Goal: Task Accomplishment & Management: Use online tool/utility

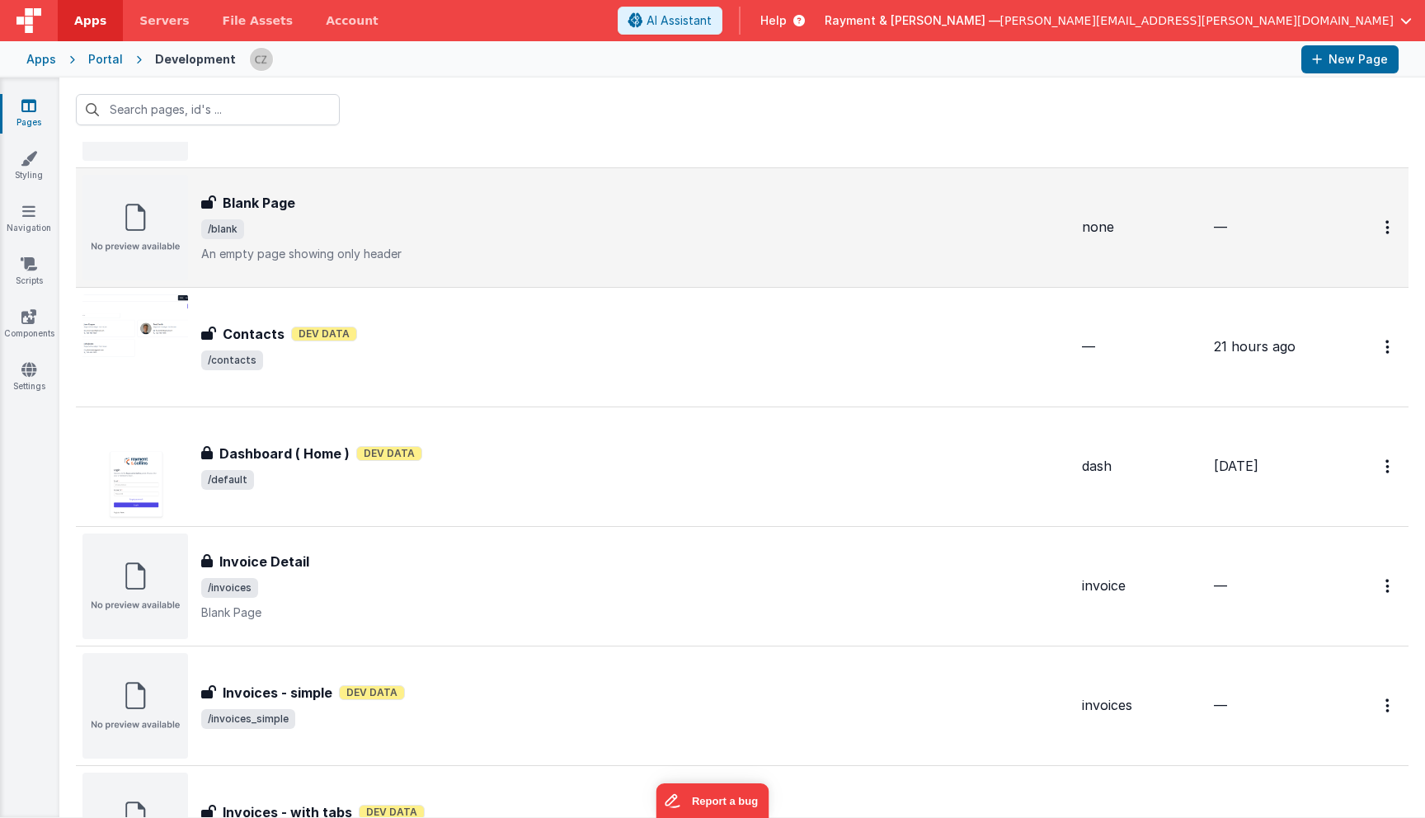
scroll to position [248, 0]
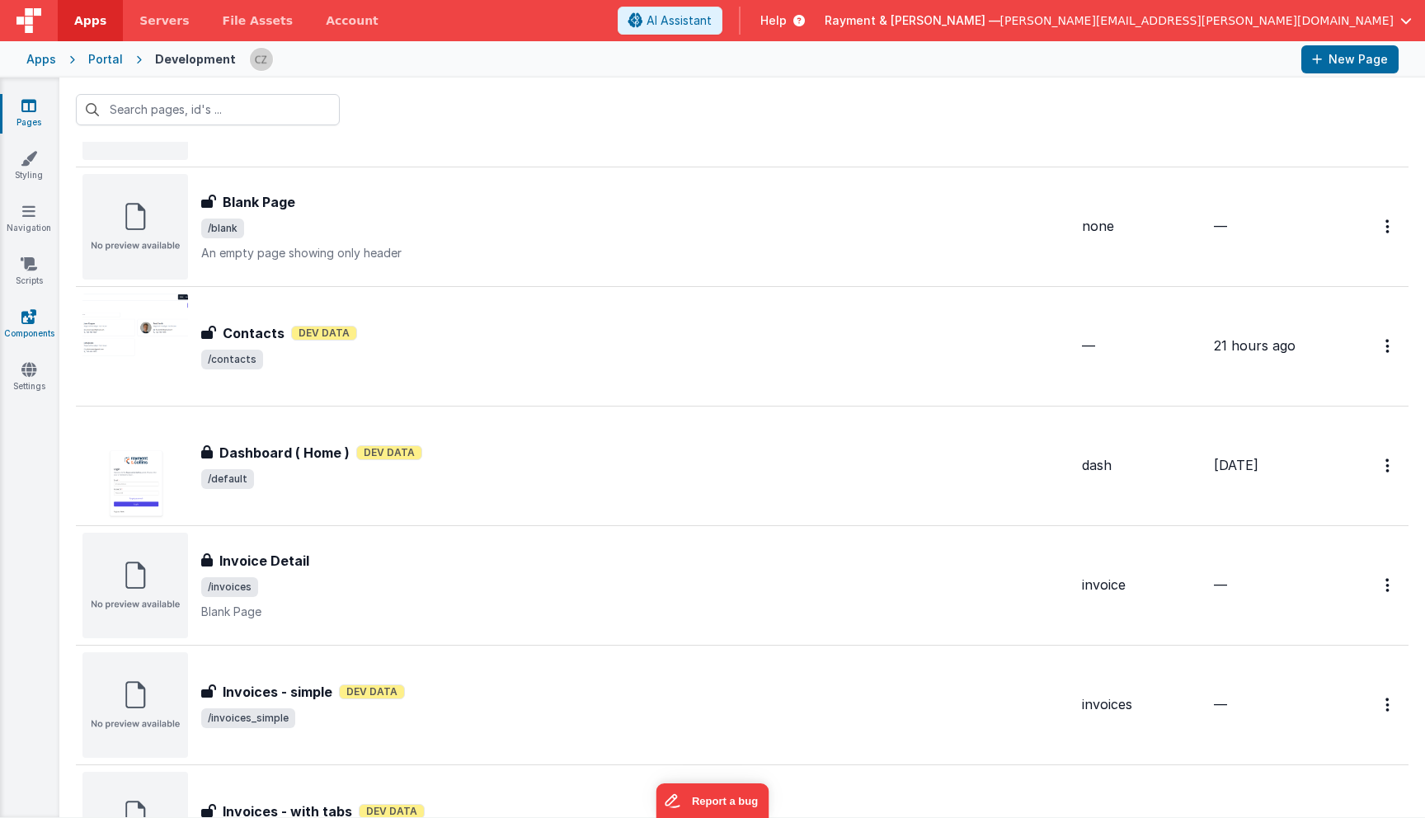
click at [26, 311] on icon at bounding box center [28, 316] width 15 height 16
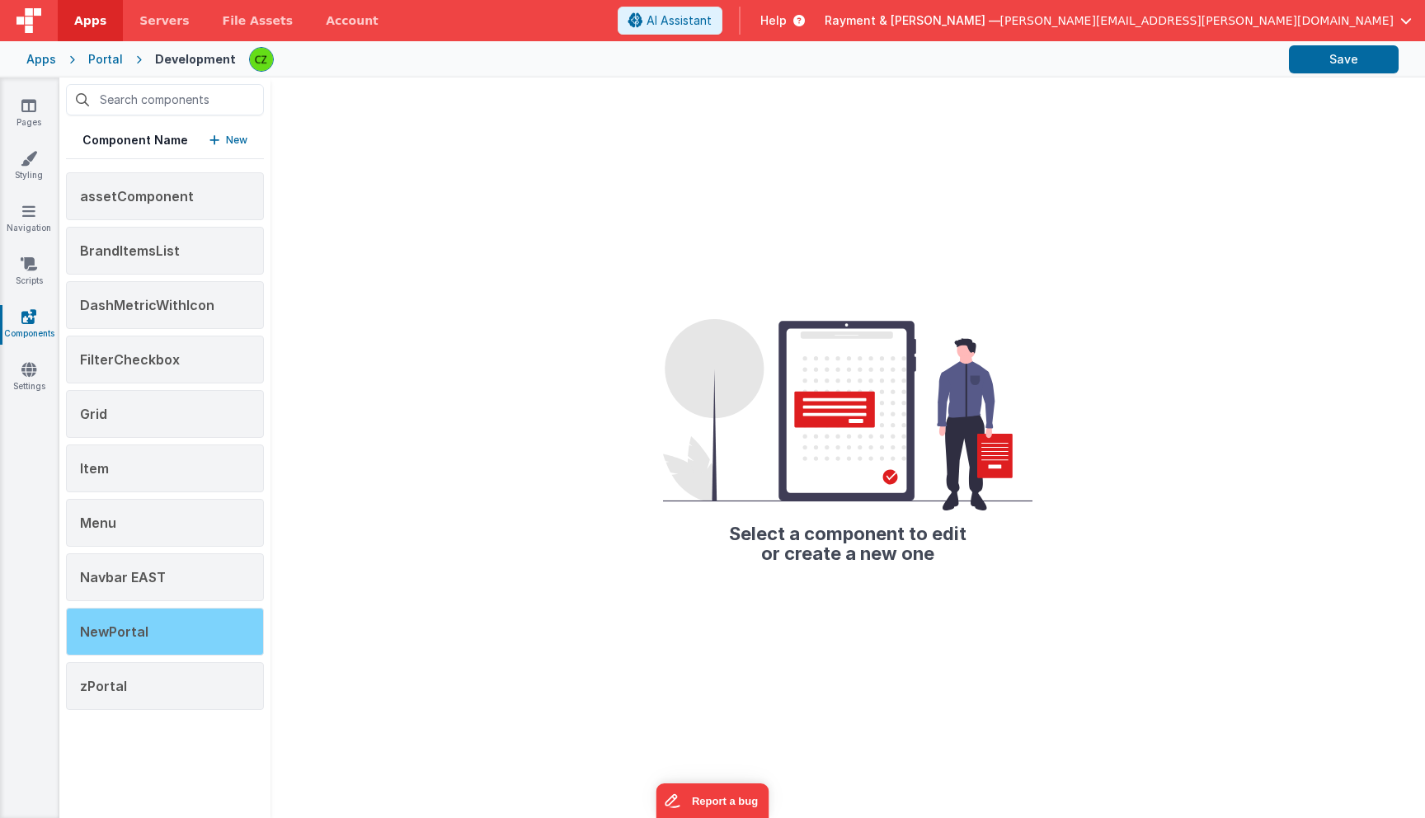
click at [133, 632] on span "NewPortal" at bounding box center [114, 631] width 68 height 16
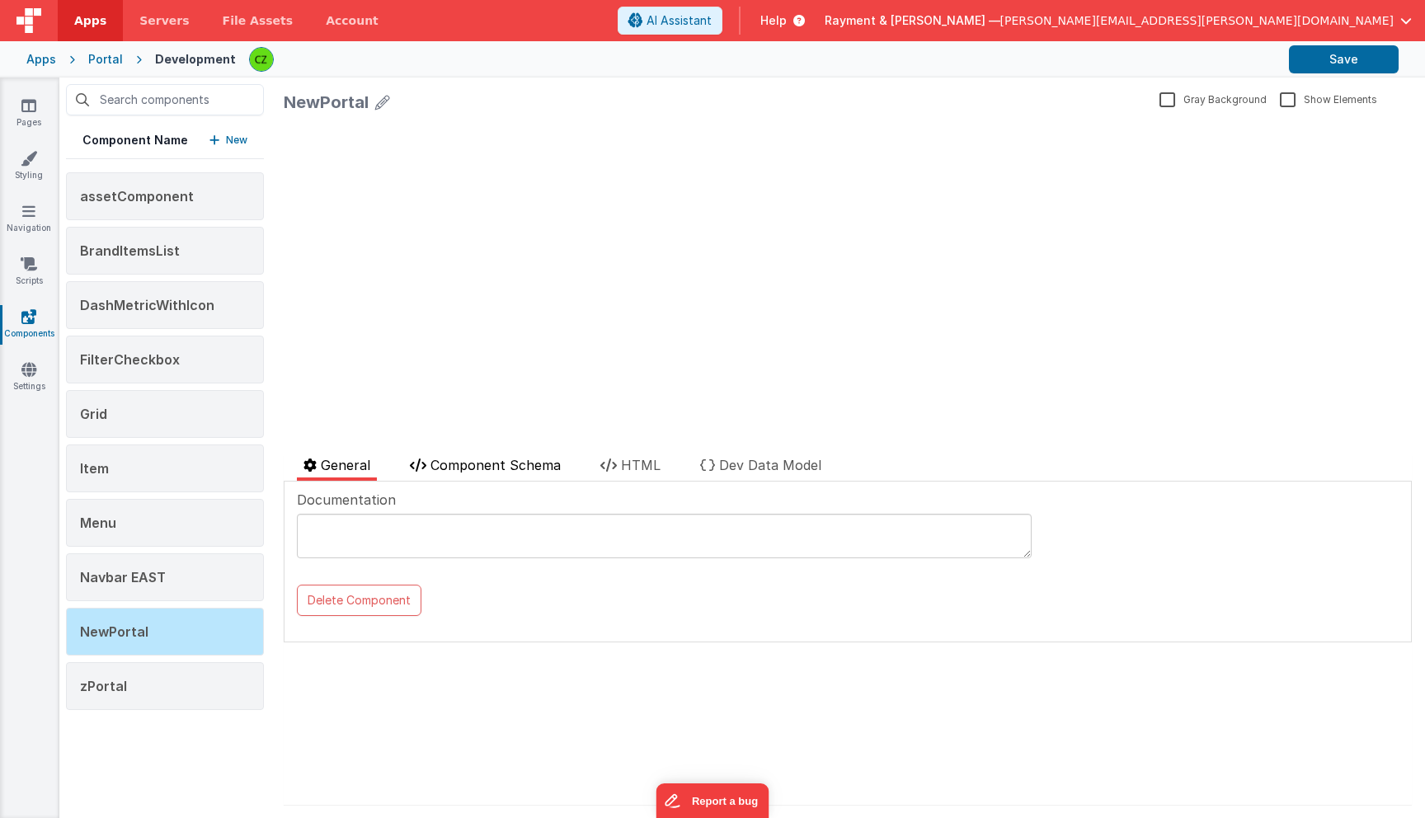
click at [524, 463] on span "Component Schema" at bounding box center [495, 465] width 130 height 16
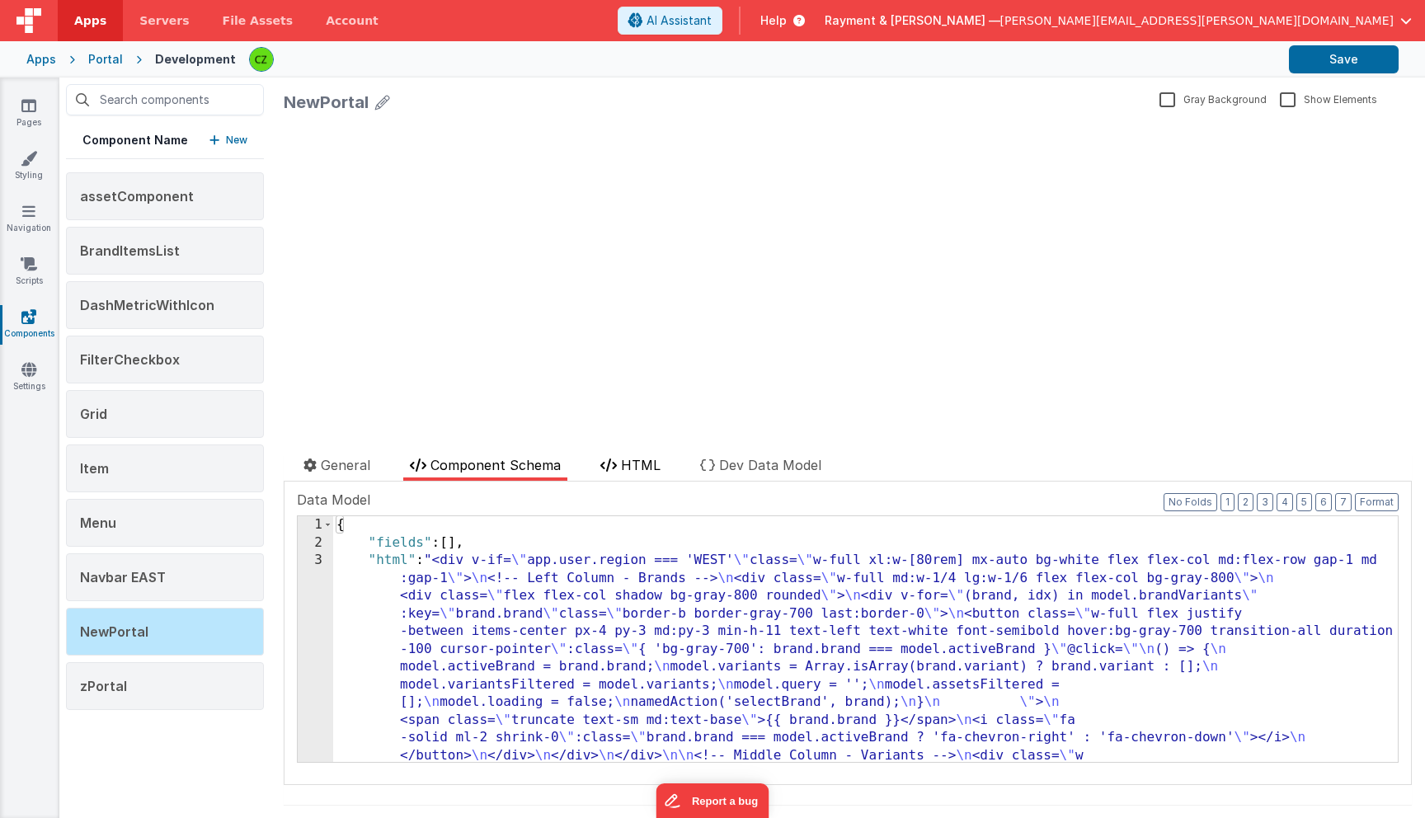
click at [636, 464] on span "HTML" at bounding box center [641, 465] width 40 height 16
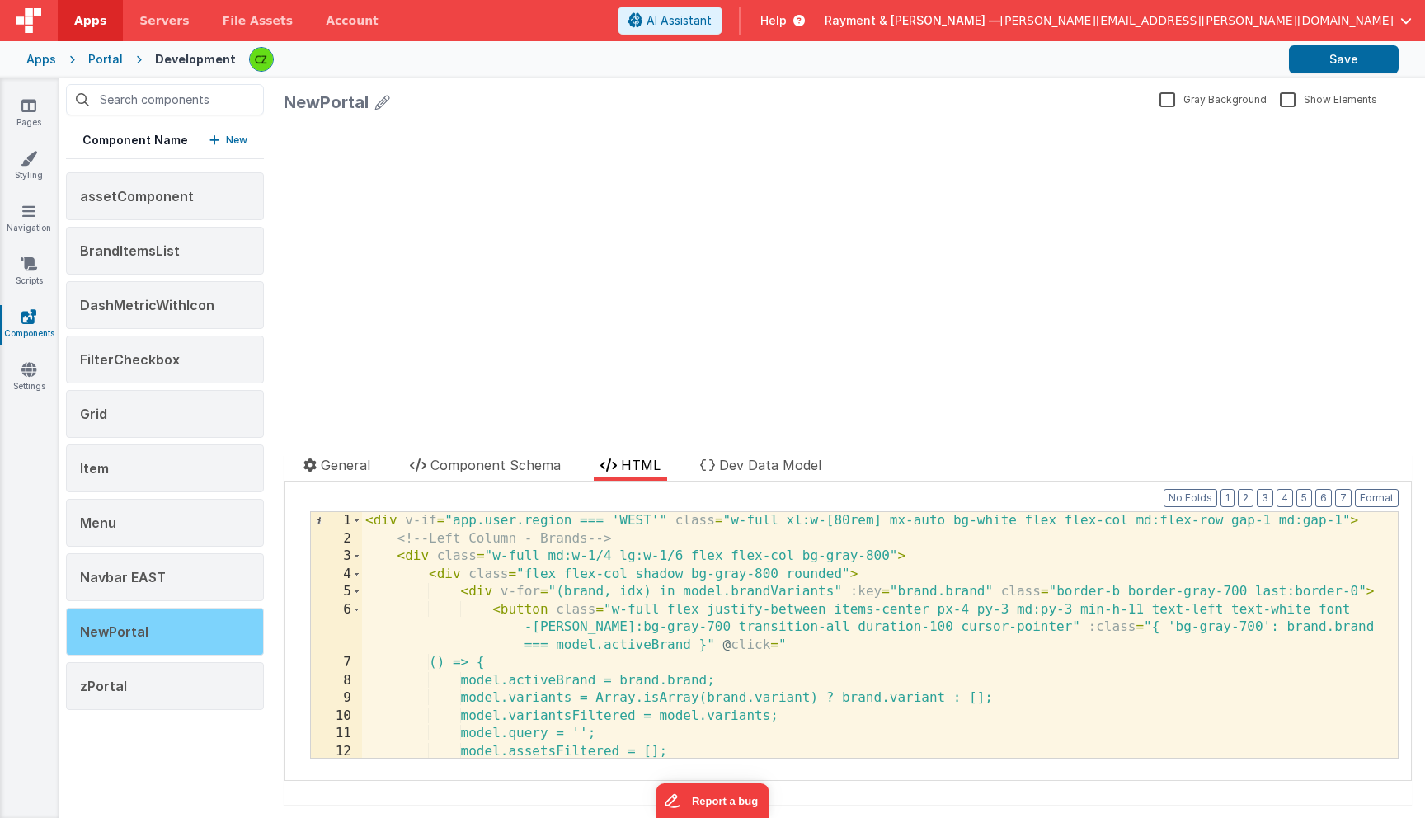
click at [177, 623] on div "NewPortal" at bounding box center [165, 632] width 198 height 48
click at [761, 458] on span "Dev Data Model" at bounding box center [770, 465] width 102 height 16
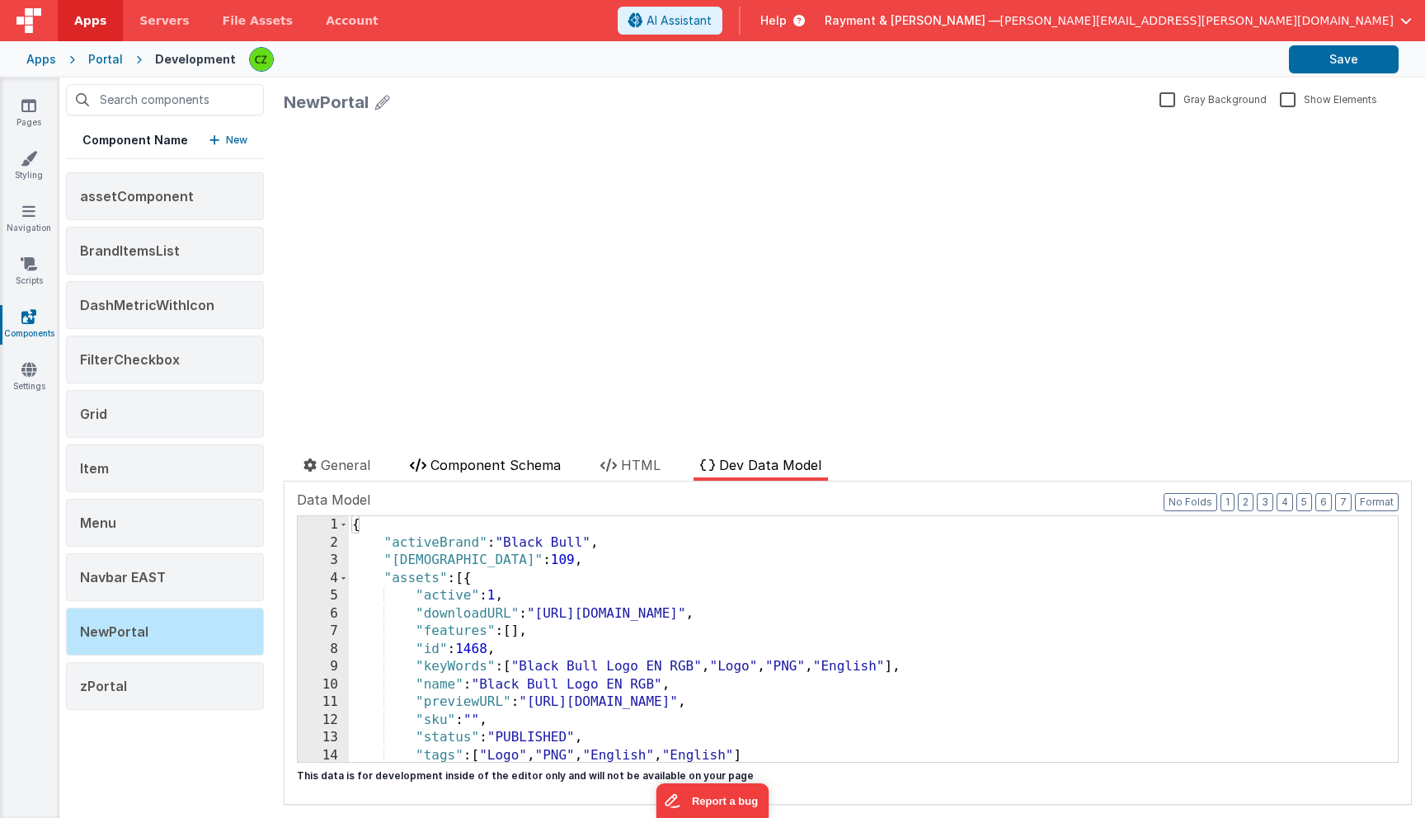
click at [524, 458] on span "Component Schema" at bounding box center [495, 465] width 130 height 16
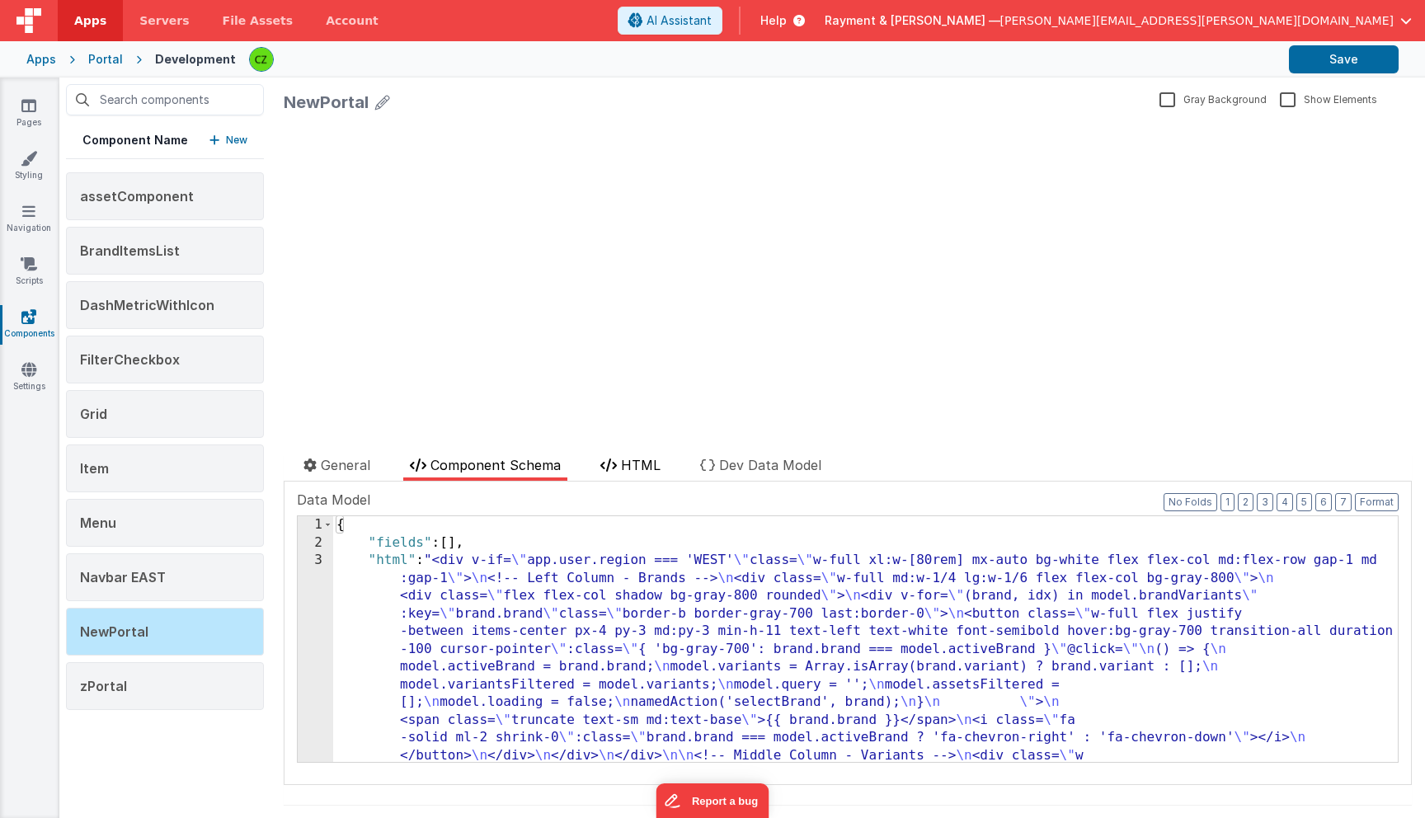
click at [625, 467] on span "HTML" at bounding box center [641, 465] width 40 height 16
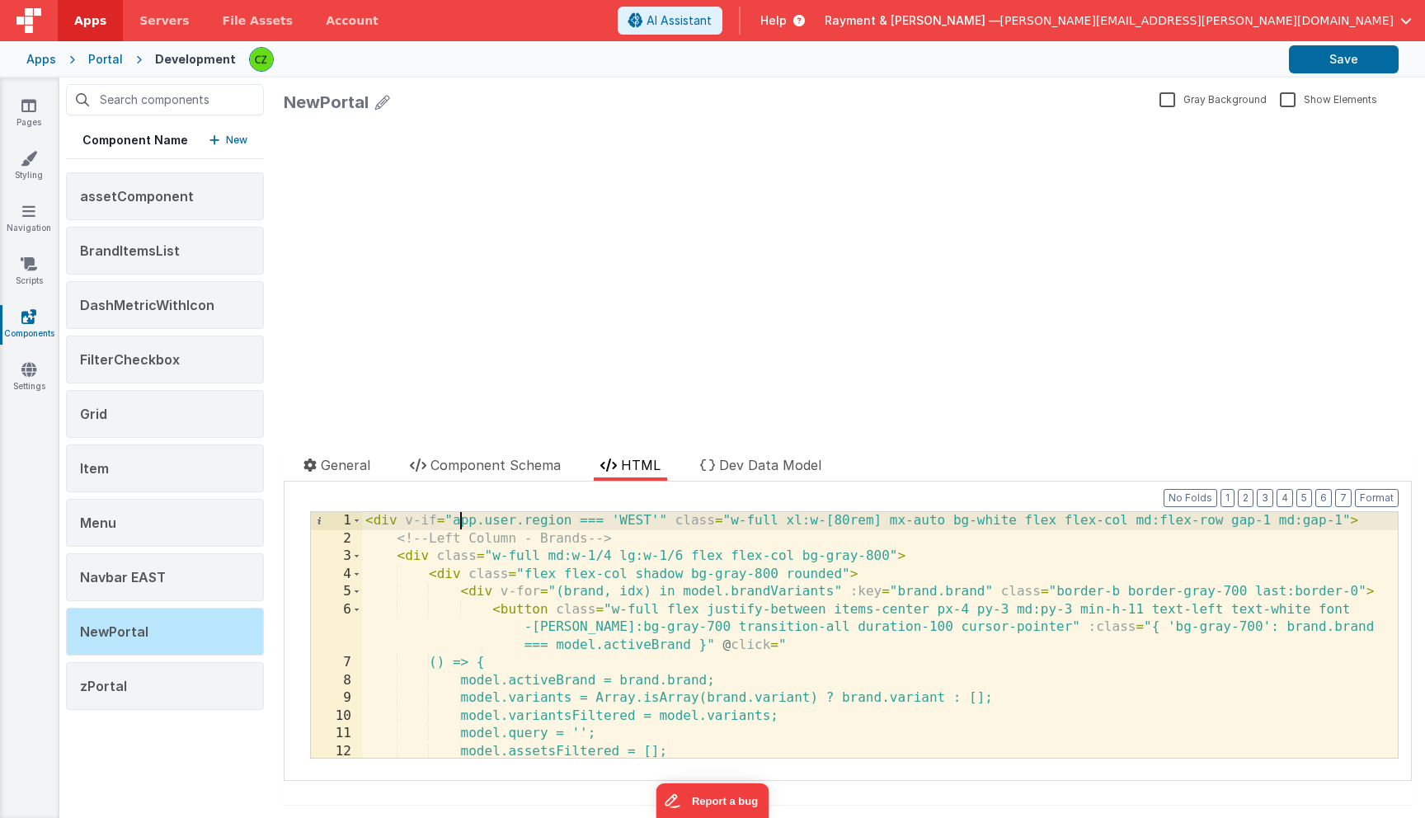
click at [460, 519] on div "< div v-if = "app.user.region === 'WEST'" class = "w-full xl:w-[80rem] mx-auto …" at bounding box center [880, 652] width 1036 height 281
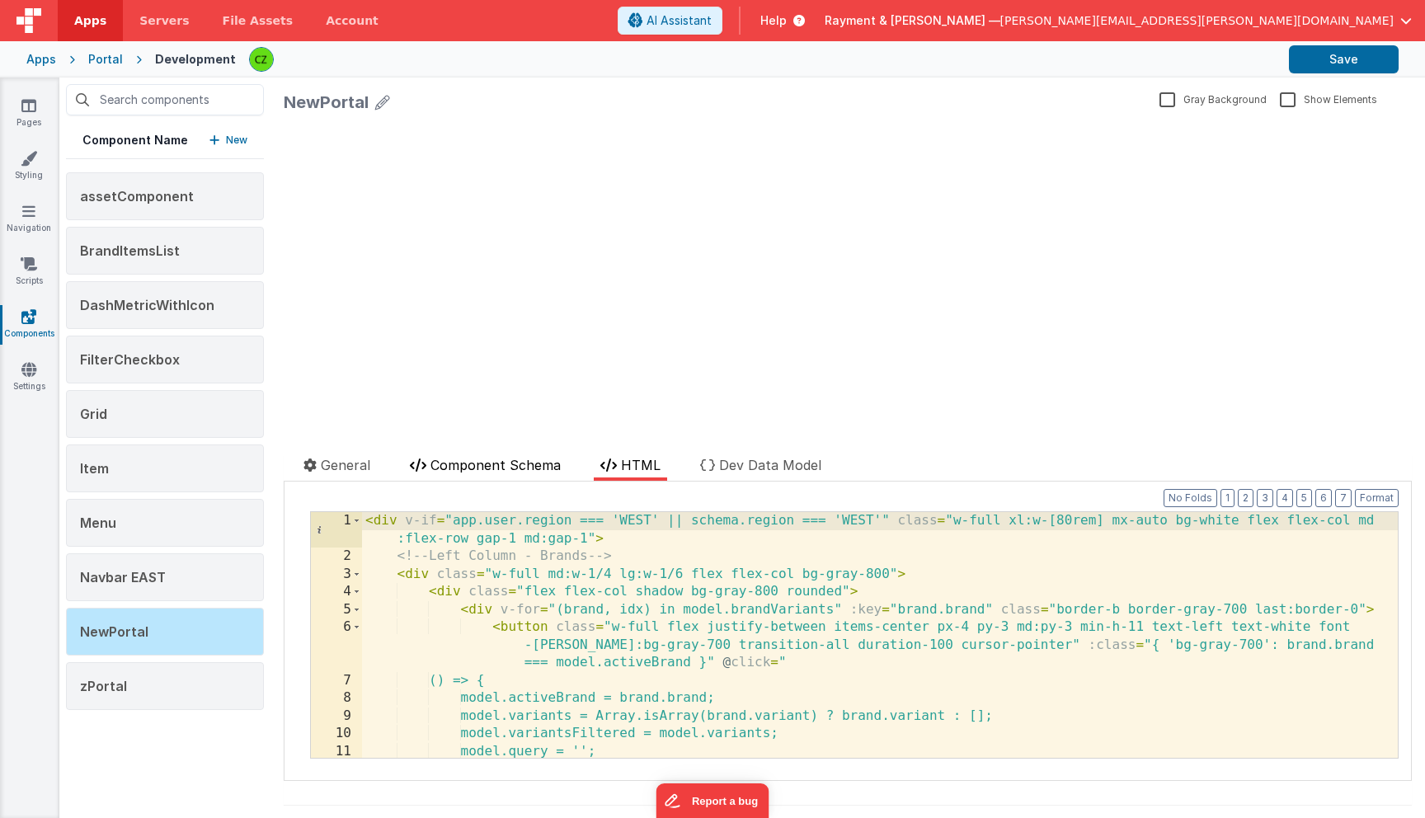
click at [457, 459] on span "Component Schema" at bounding box center [495, 465] width 130 height 16
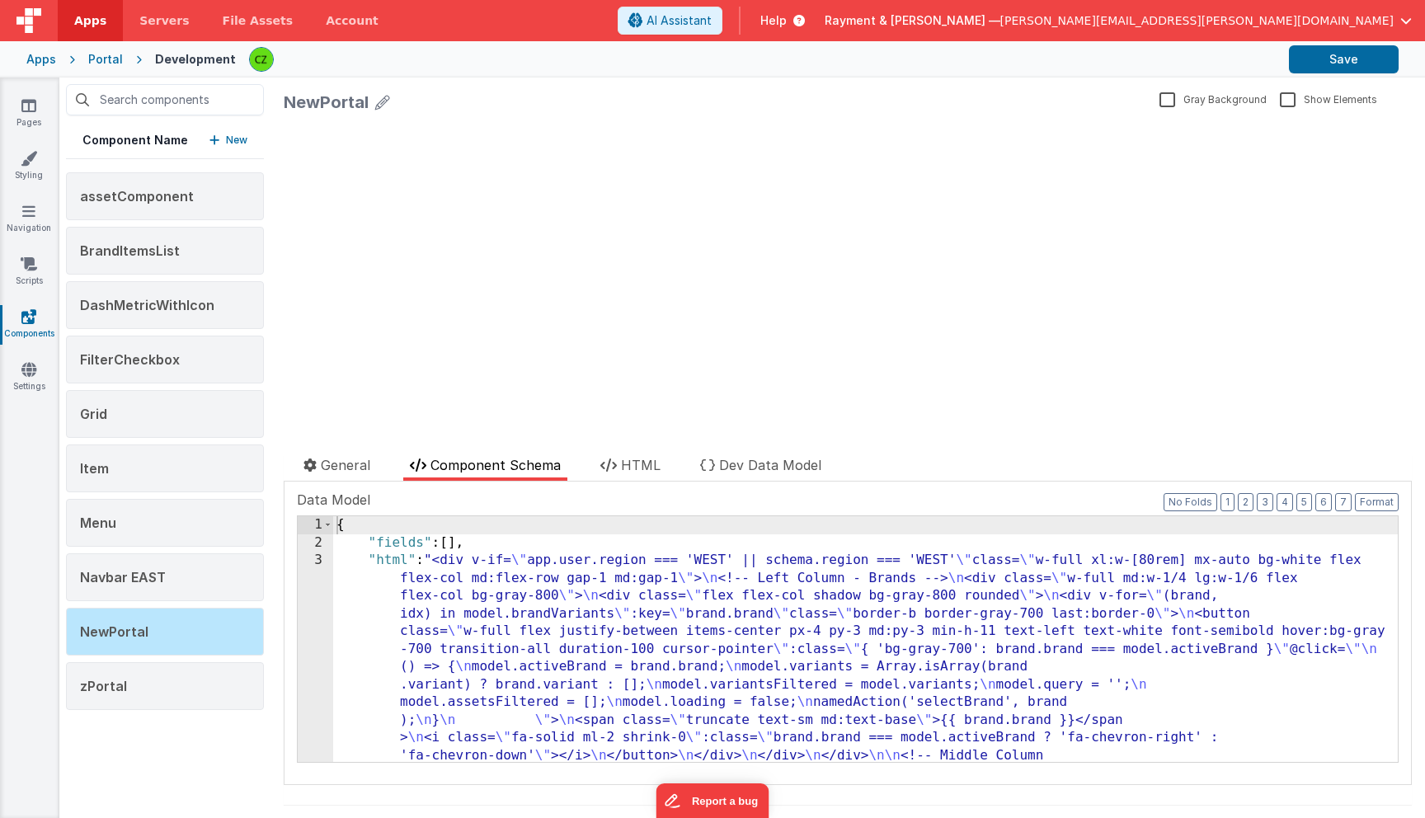
scroll to position [712, 0]
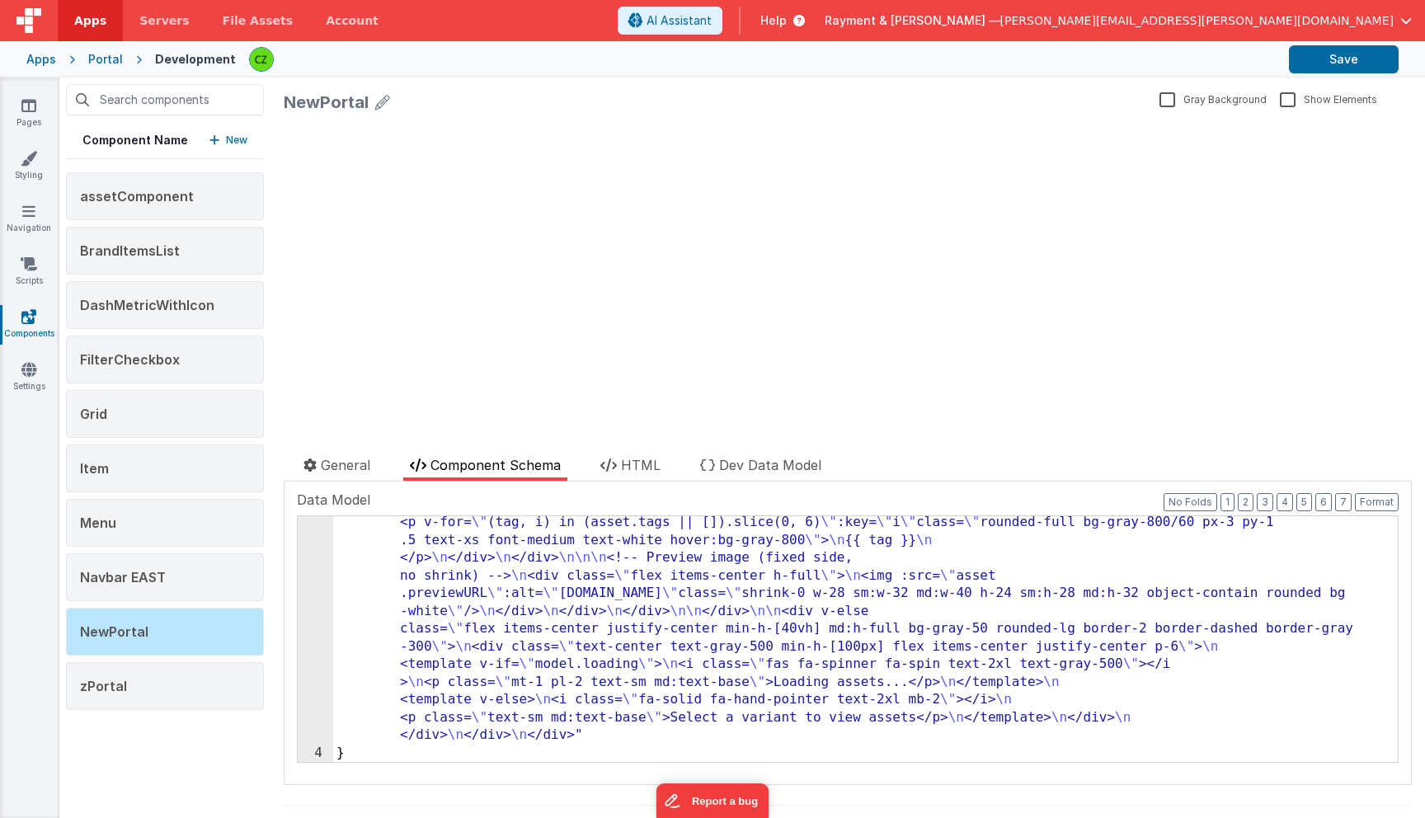
click at [660, 729] on div ""html" : "<div v-if= \" app.user.region === 'WEST' || schema.region === 'WEST' …" at bounding box center [865, 423] width 1064 height 1167
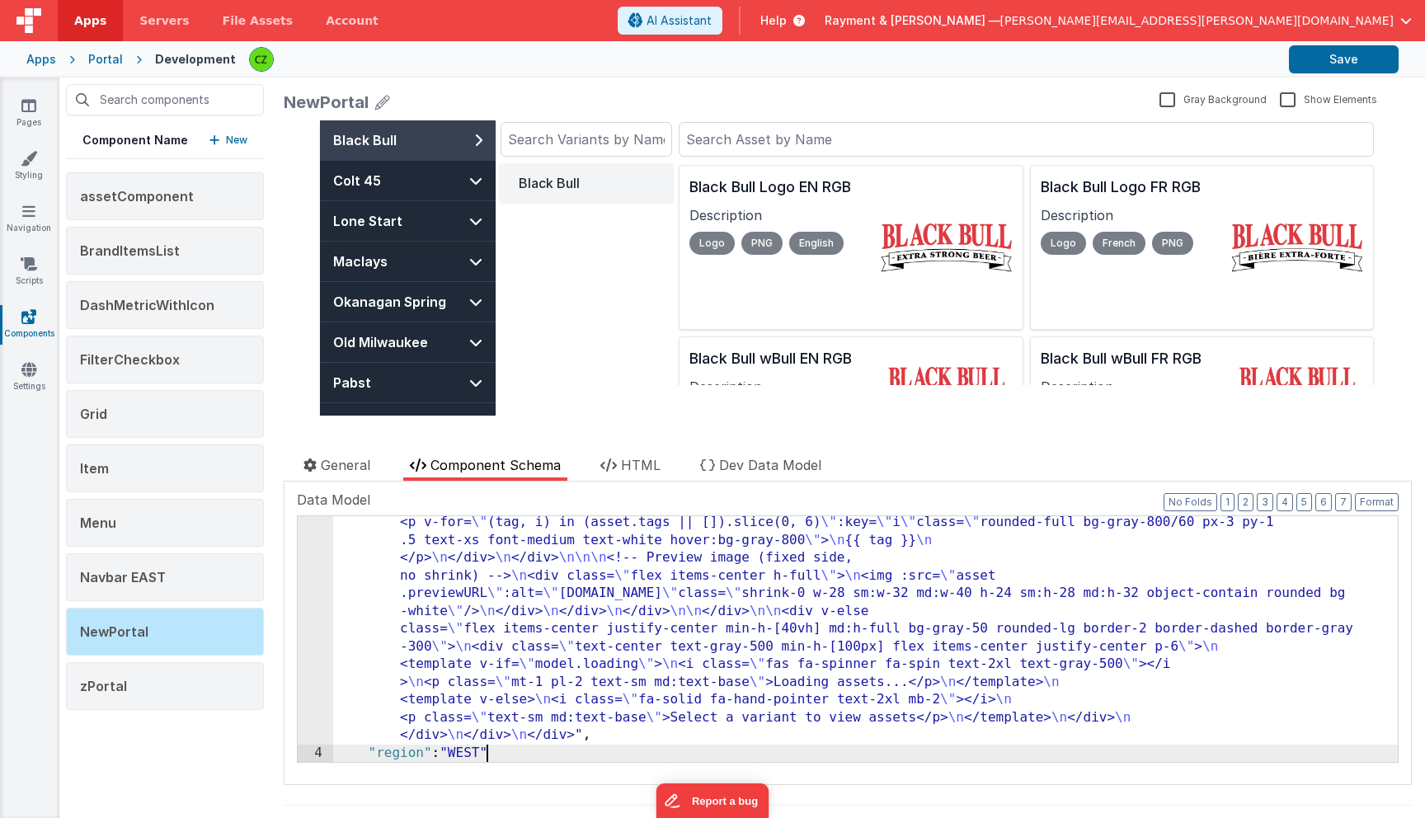
click at [663, 636] on div ""html" : "<div v-if= \" app.user.region === 'WEST' || schema.region === 'WEST' …" at bounding box center [865, 423] width 1064 height 1167
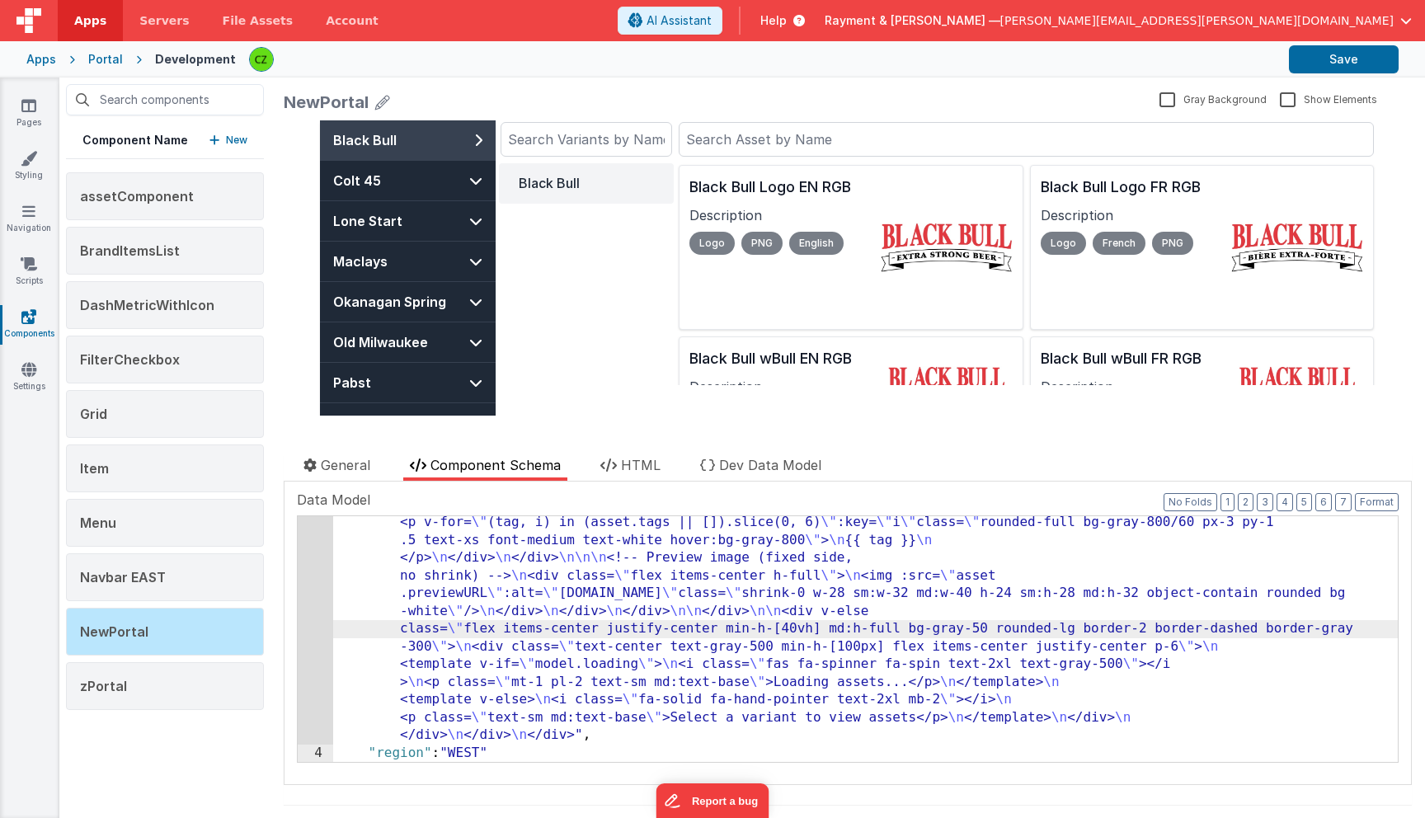
click at [615, 383] on div "Black Bull" at bounding box center [586, 274] width 175 height 222
click at [622, 463] on li "HTML" at bounding box center [630, 468] width 73 height 26
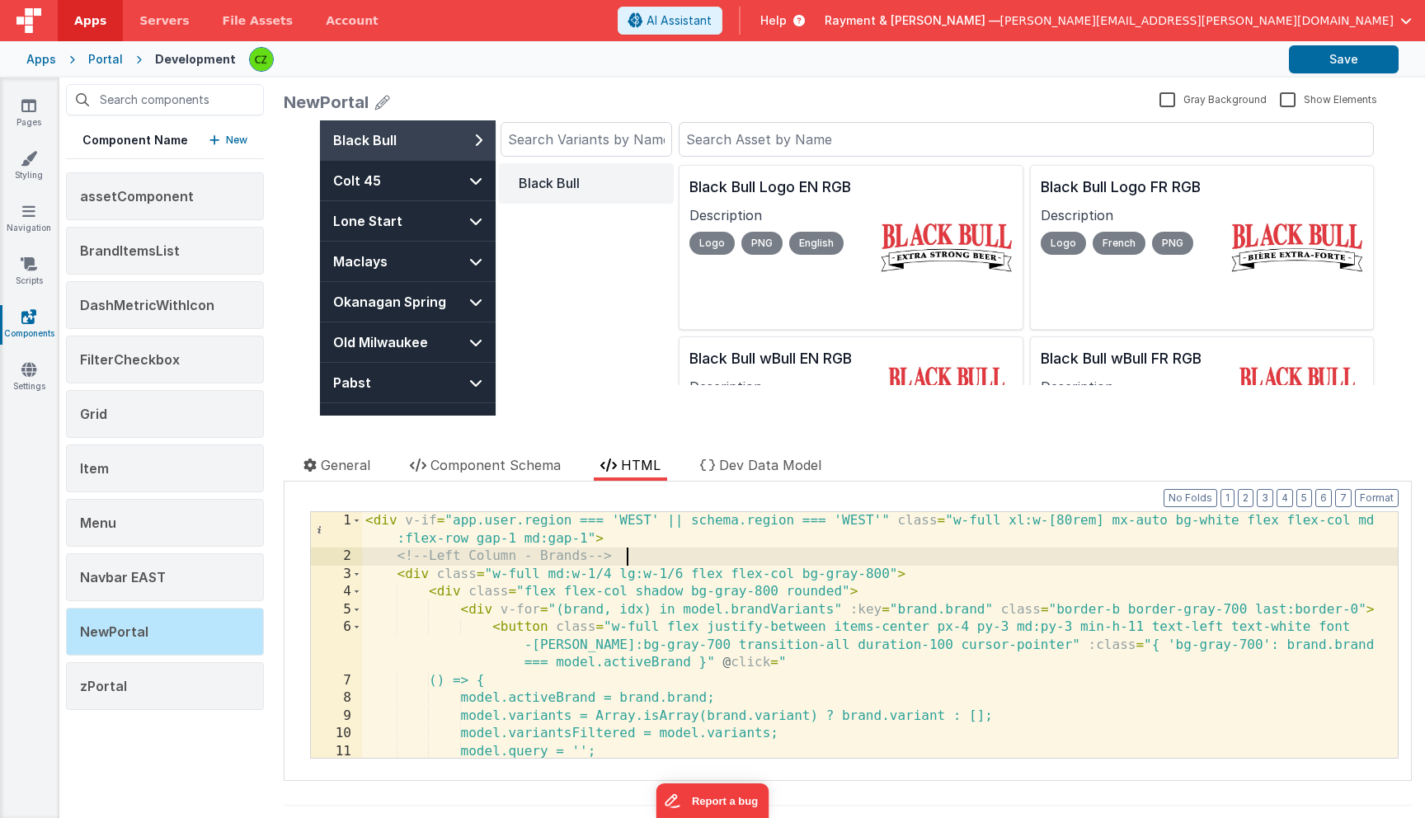
click at [642, 562] on div "< div v-if = "app.user.region === 'WEST' || schema.region === 'WEST'" class = "…" at bounding box center [880, 661] width 1036 height 299
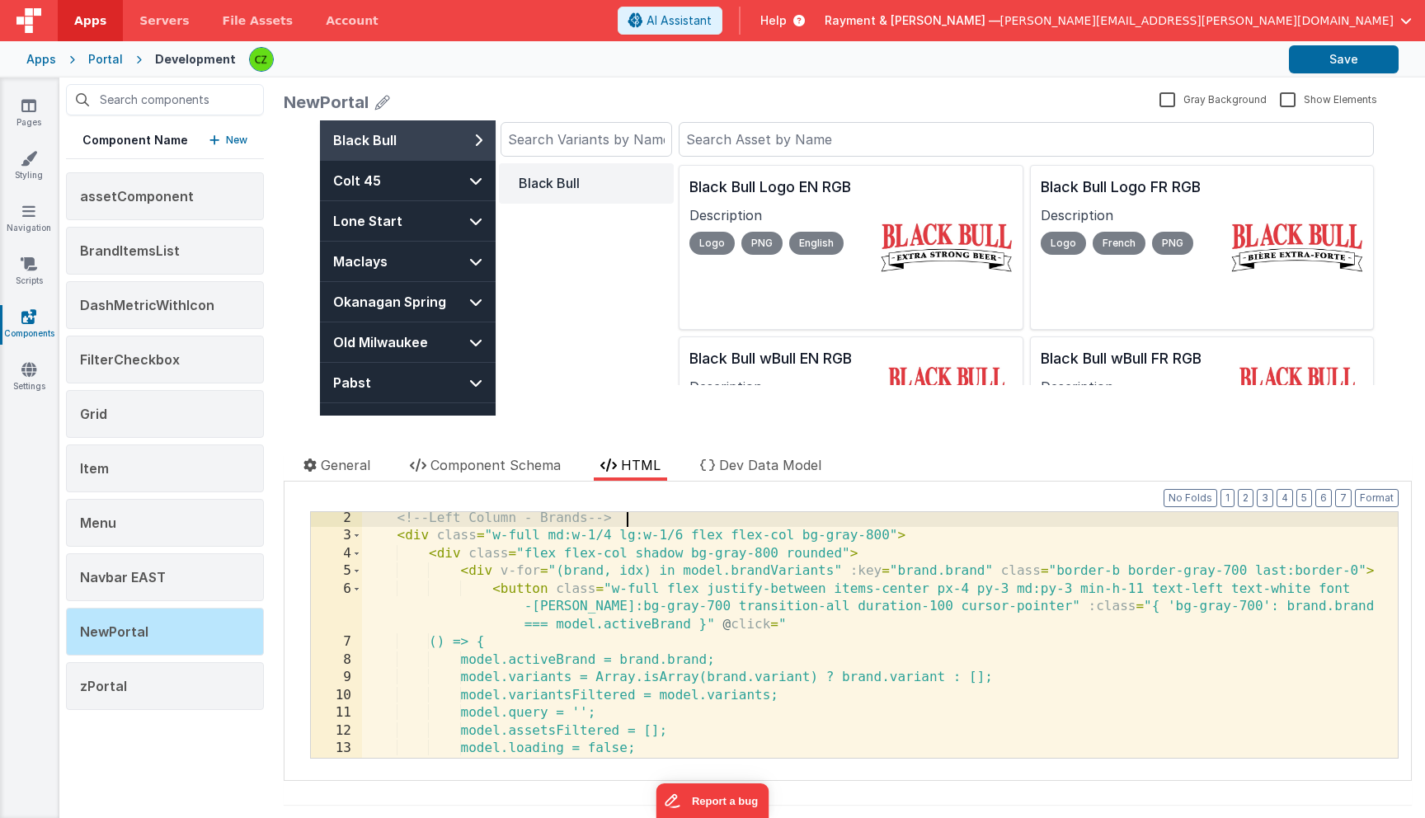
scroll to position [0, 0]
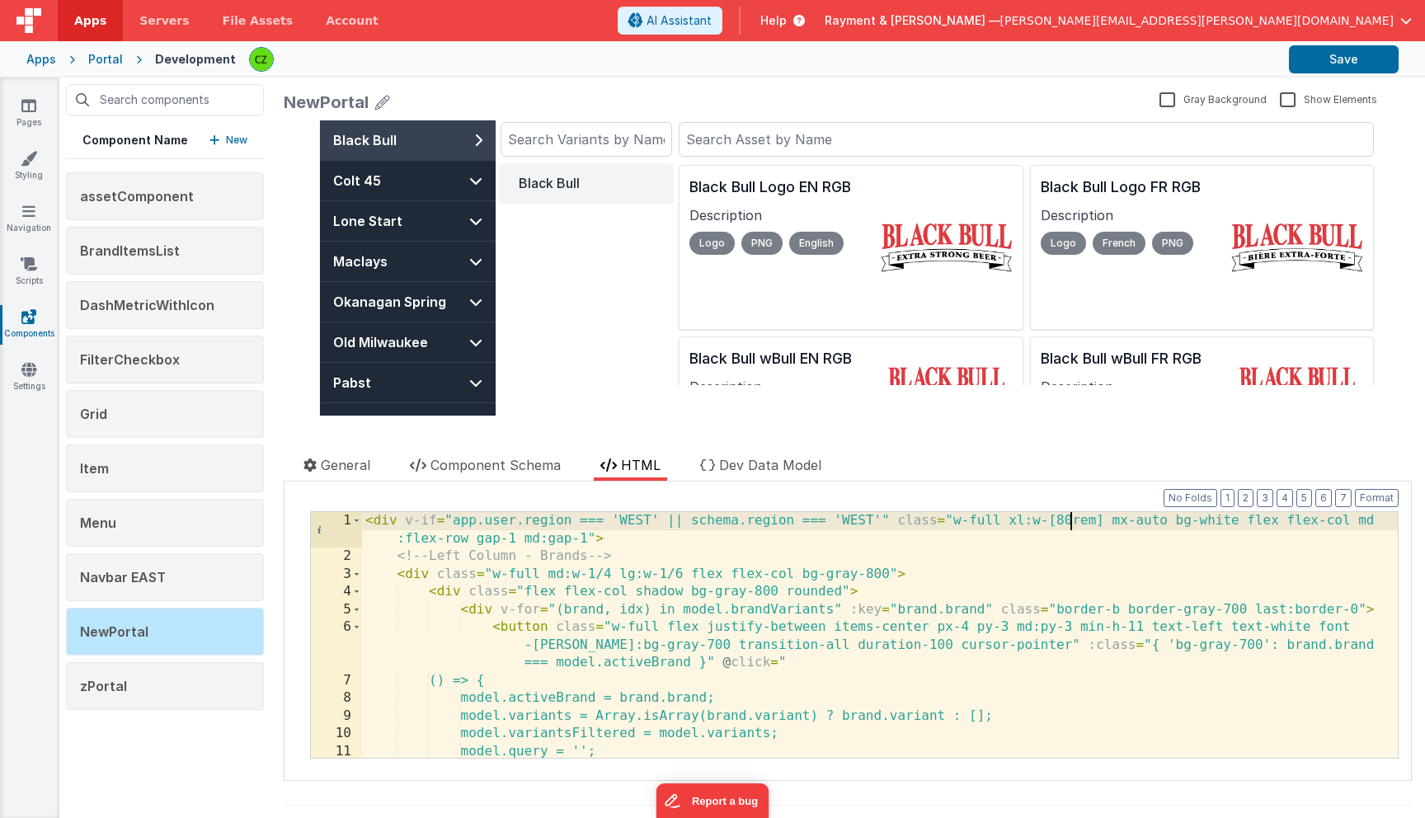
click at [1068, 520] on div "< div v-if = "app.user.region === 'WEST' || schema.region === 'WEST'" class = "…" at bounding box center [880, 661] width 1036 height 299
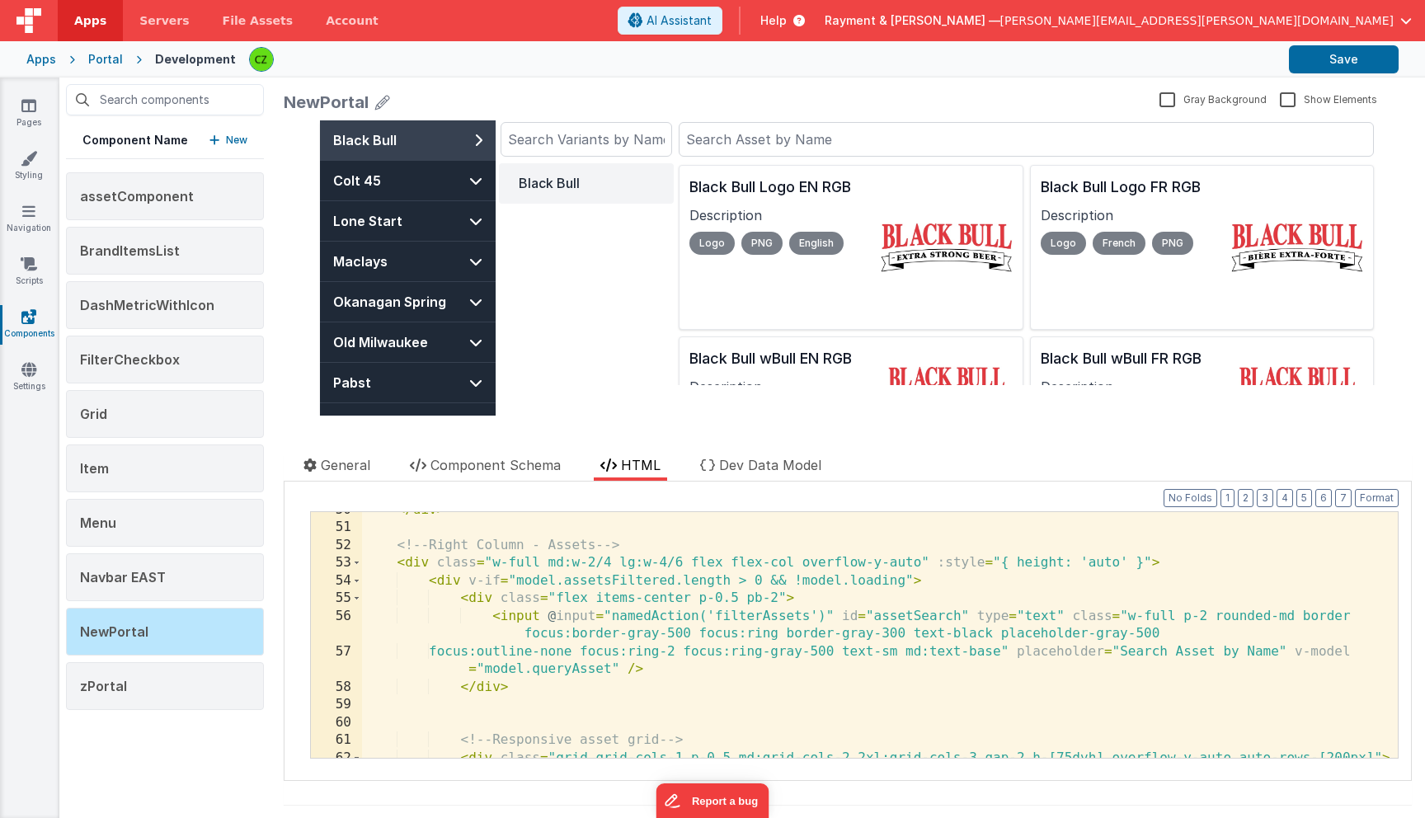
scroll to position [1003, 0]
click at [663, 559] on div "</ div > <!-- Right Column - Assets --> < div class = "w-full md:w-2/4 lg:w-4/6…" at bounding box center [880, 641] width 1036 height 281
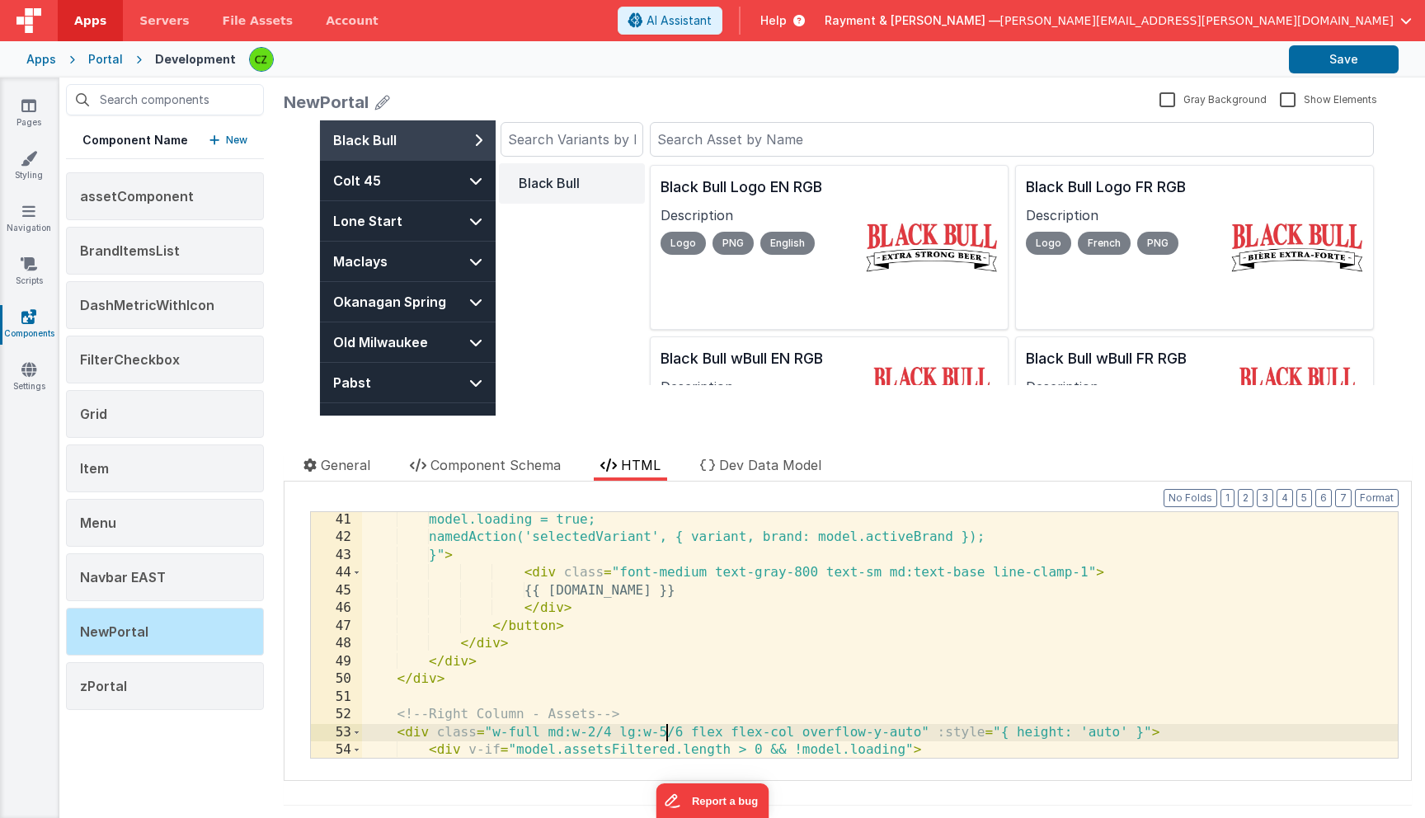
scroll to position [894, 0]
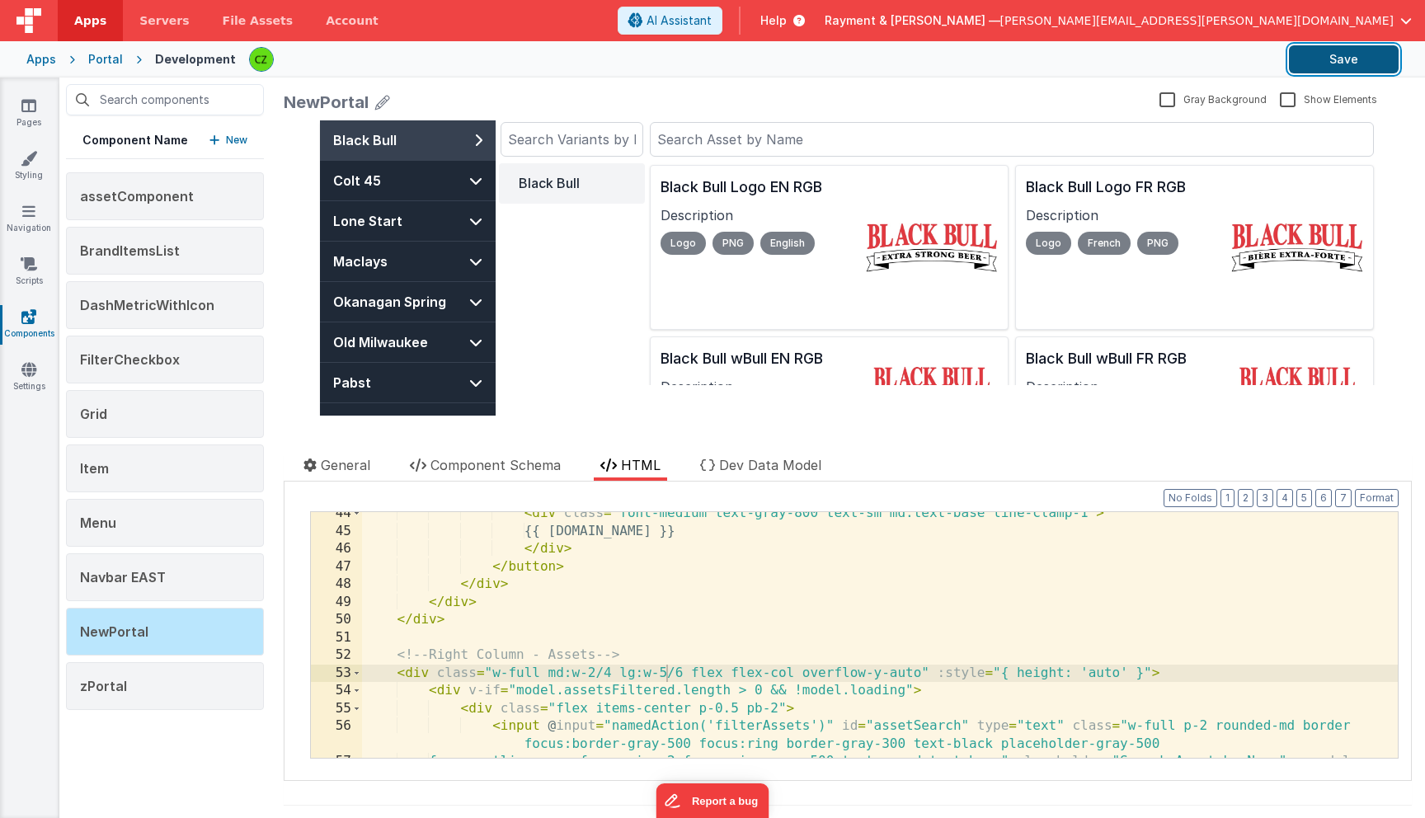
click at [1312, 68] on button "Save" at bounding box center [1344, 59] width 110 height 28
click at [675, 666] on div "< div class = "font-medium text-gray-800 text-sm md:text-base line-clamp-1" > {…" at bounding box center [880, 654] width 1036 height 299
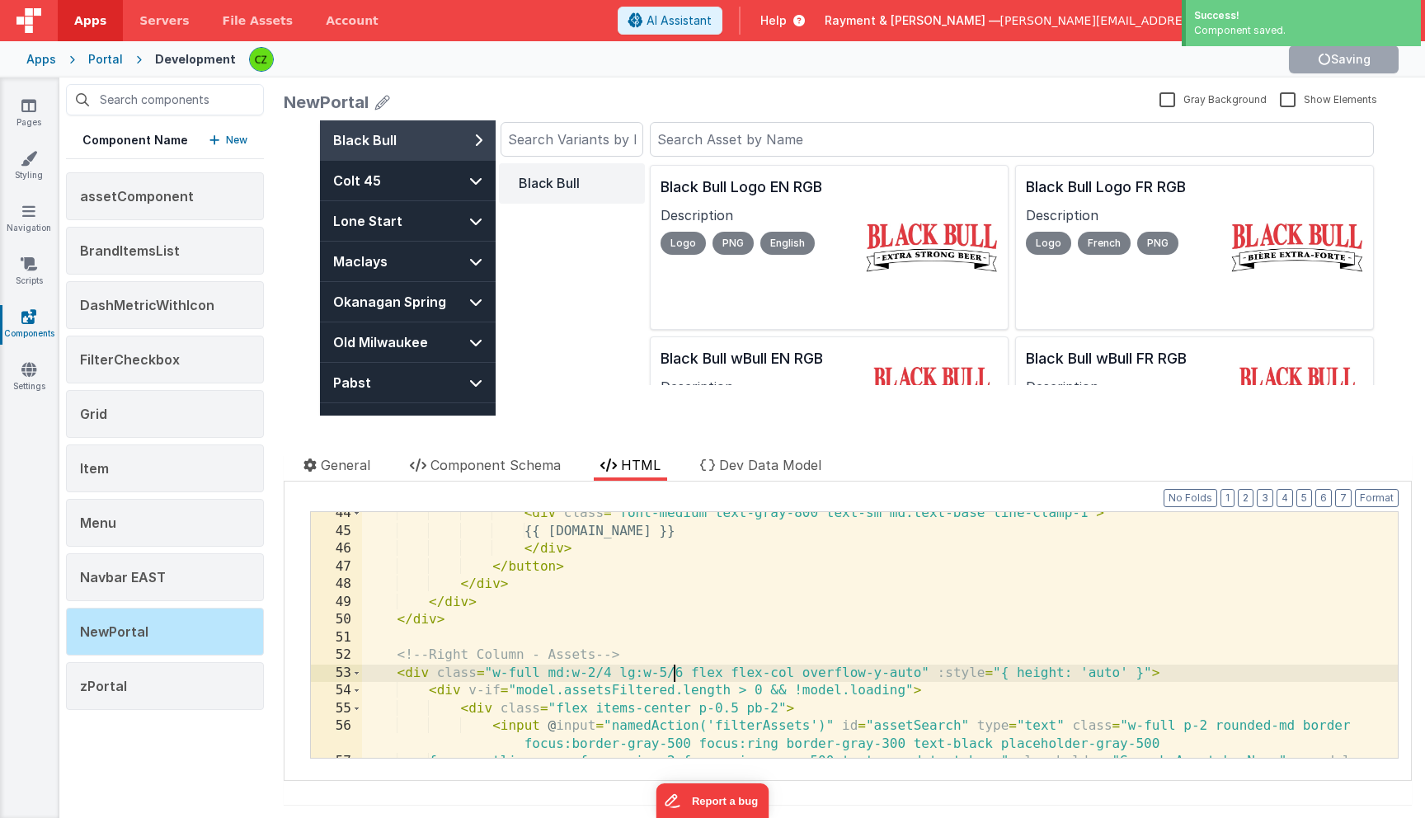
click at [693, 673] on div "< div class = "font-medium text-gray-800 text-sm md:text-base line-clamp-1" > {…" at bounding box center [880, 654] width 1036 height 299
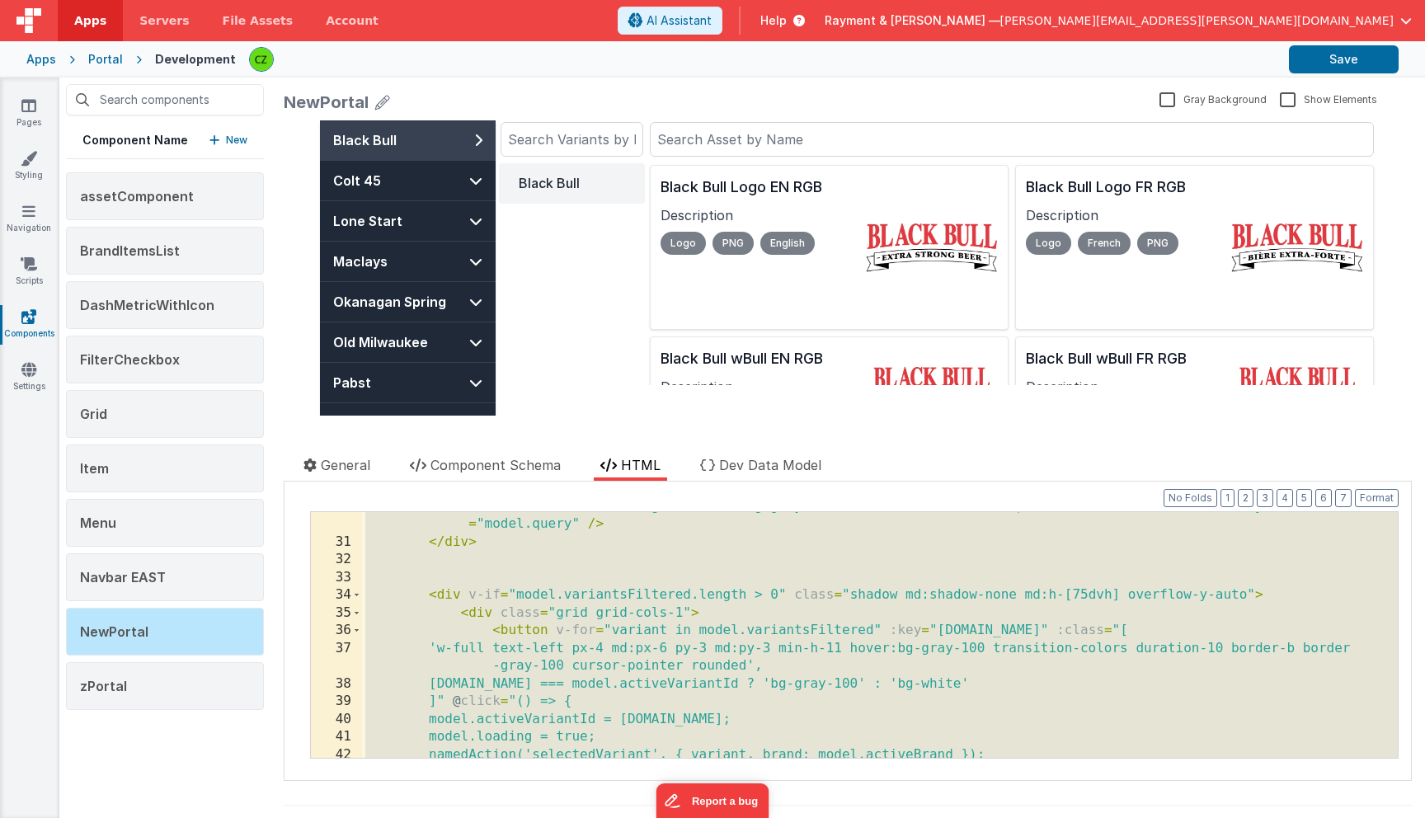
scroll to position [0, 0]
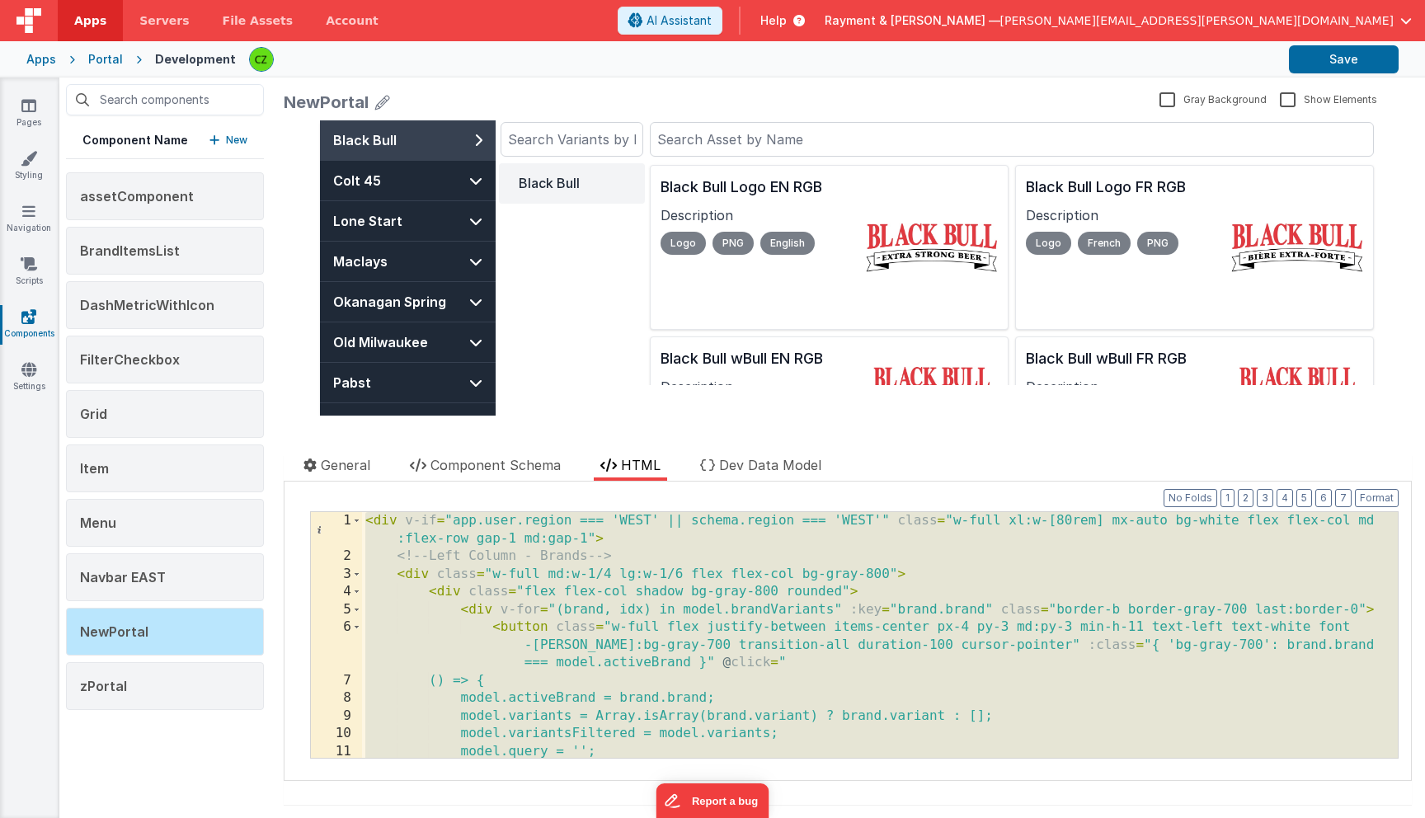
click at [646, 540] on div "< div v-if = "app.user.region === 'WEST' || schema.region === 'WEST'" class = "…" at bounding box center [880, 661] width 1036 height 299
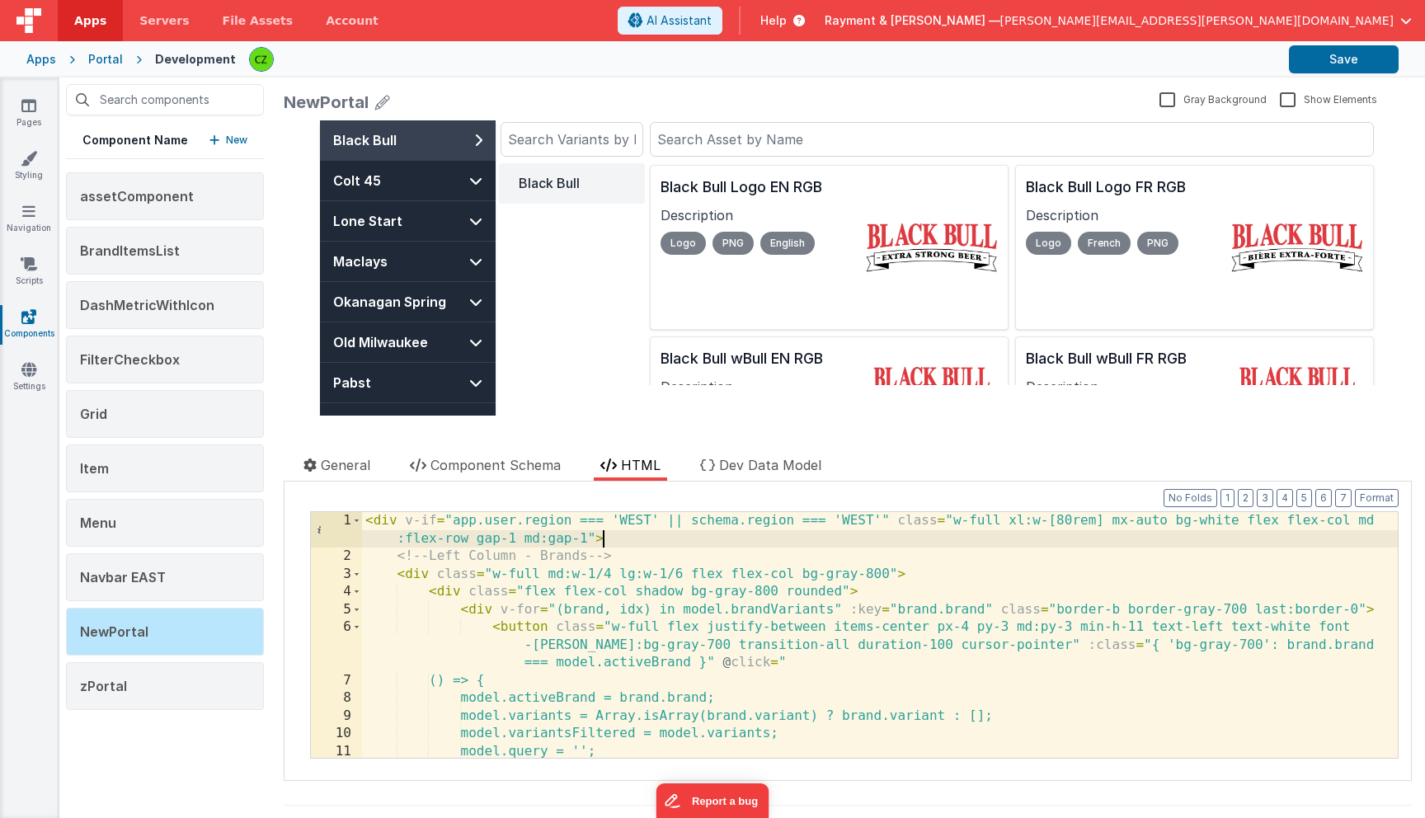
click at [880, 540] on div "< div v-if = "app.user.region === 'WEST' || schema.region === 'WEST'" class = "…" at bounding box center [880, 661] width 1036 height 299
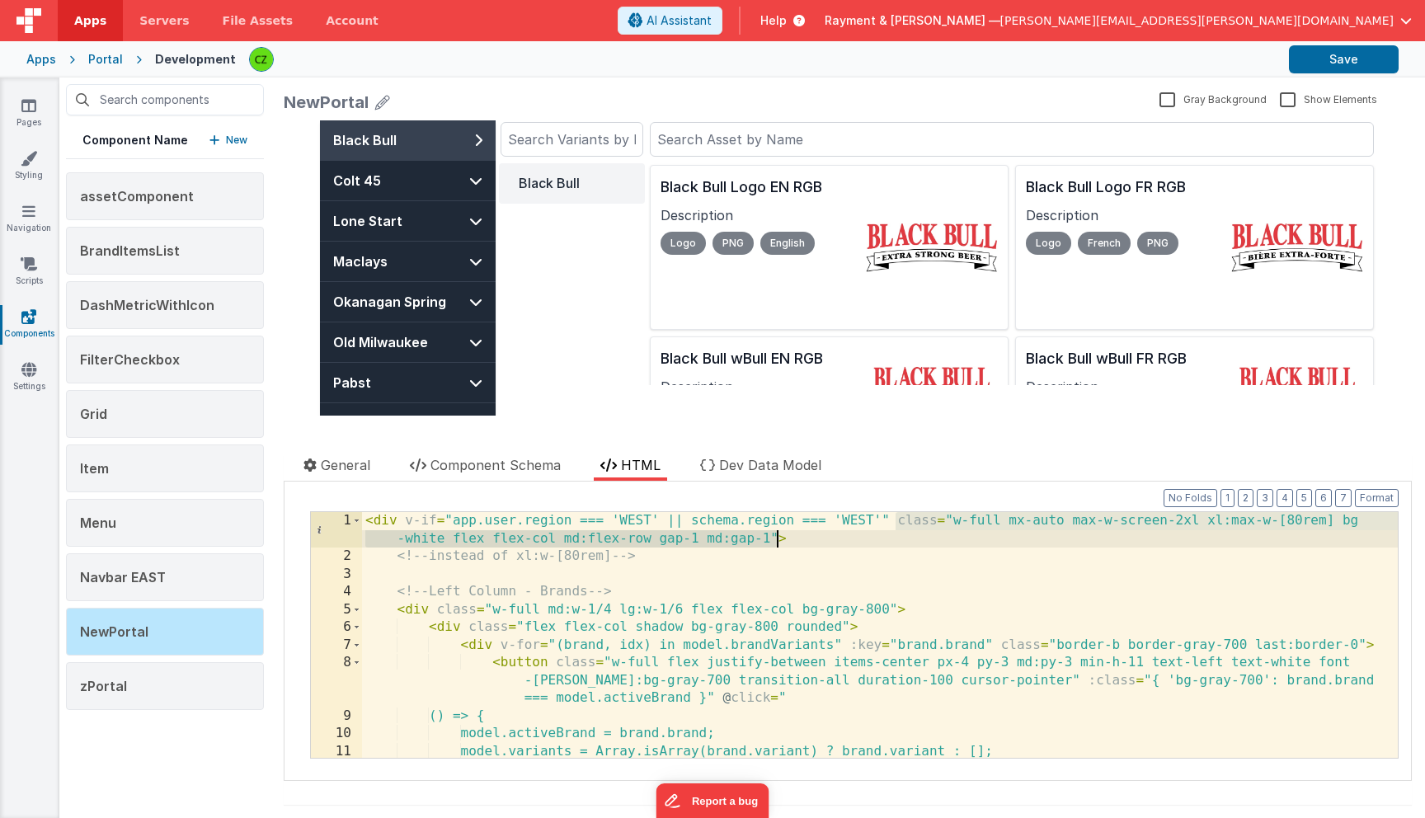
click at [1012, 519] on div "< div v-if = "app.user.region === 'WEST' || schema.region === 'WEST'" class = "…" at bounding box center [880, 661] width 1036 height 299
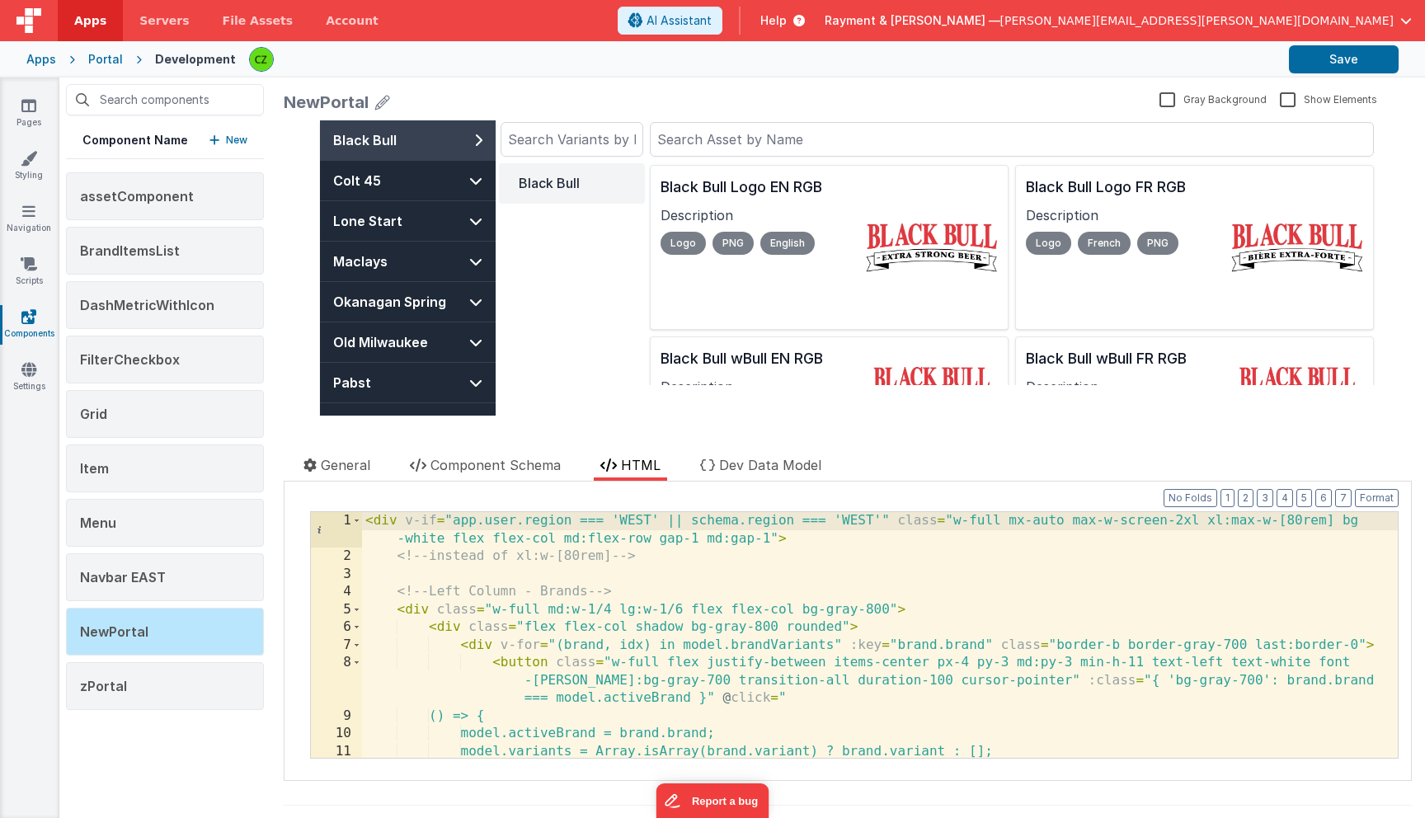
click at [1054, 525] on div "< div v-if = "app.user.region === 'WEST' || schema.region === 'WEST'" class = "…" at bounding box center [880, 661] width 1036 height 299
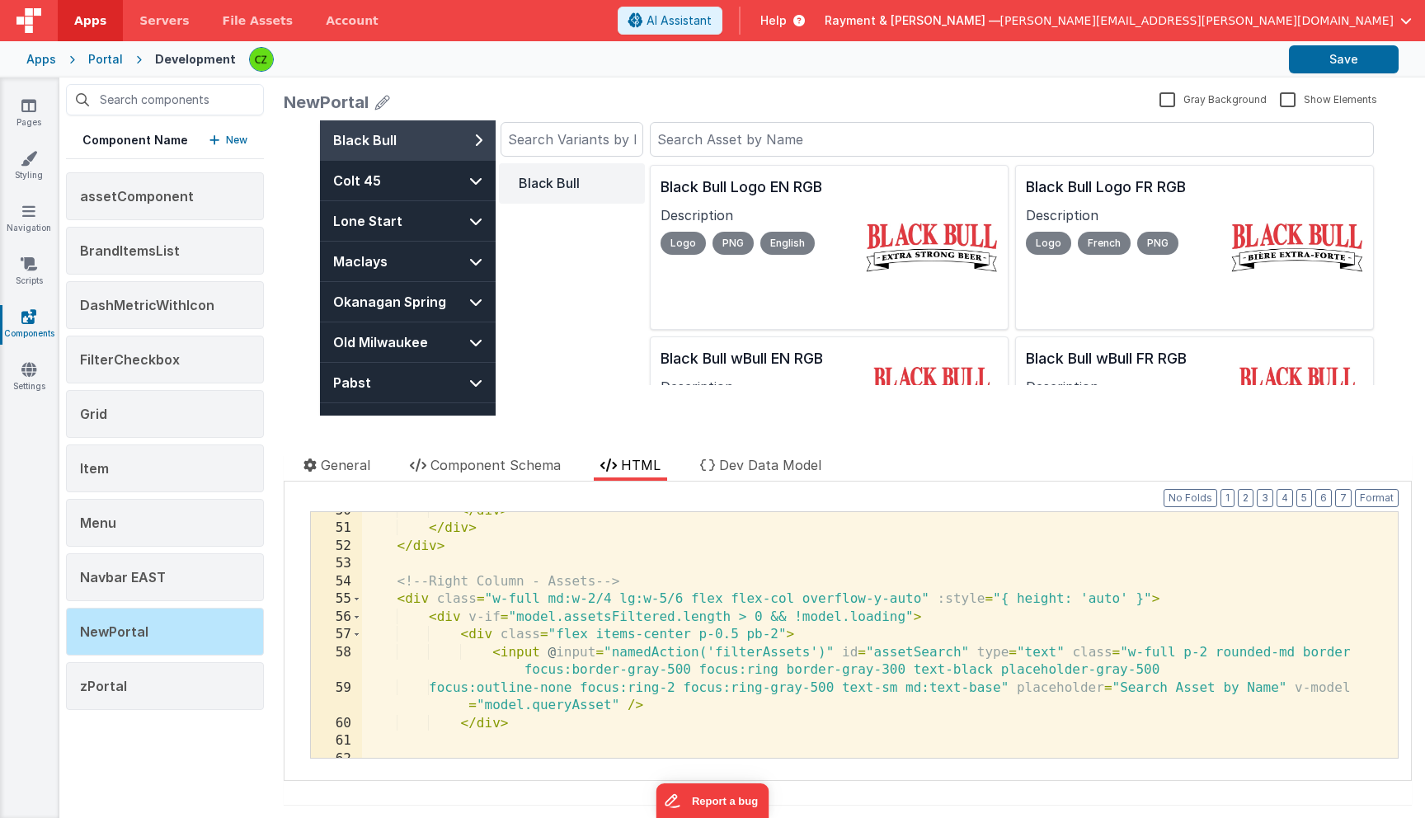
scroll to position [1025, 0]
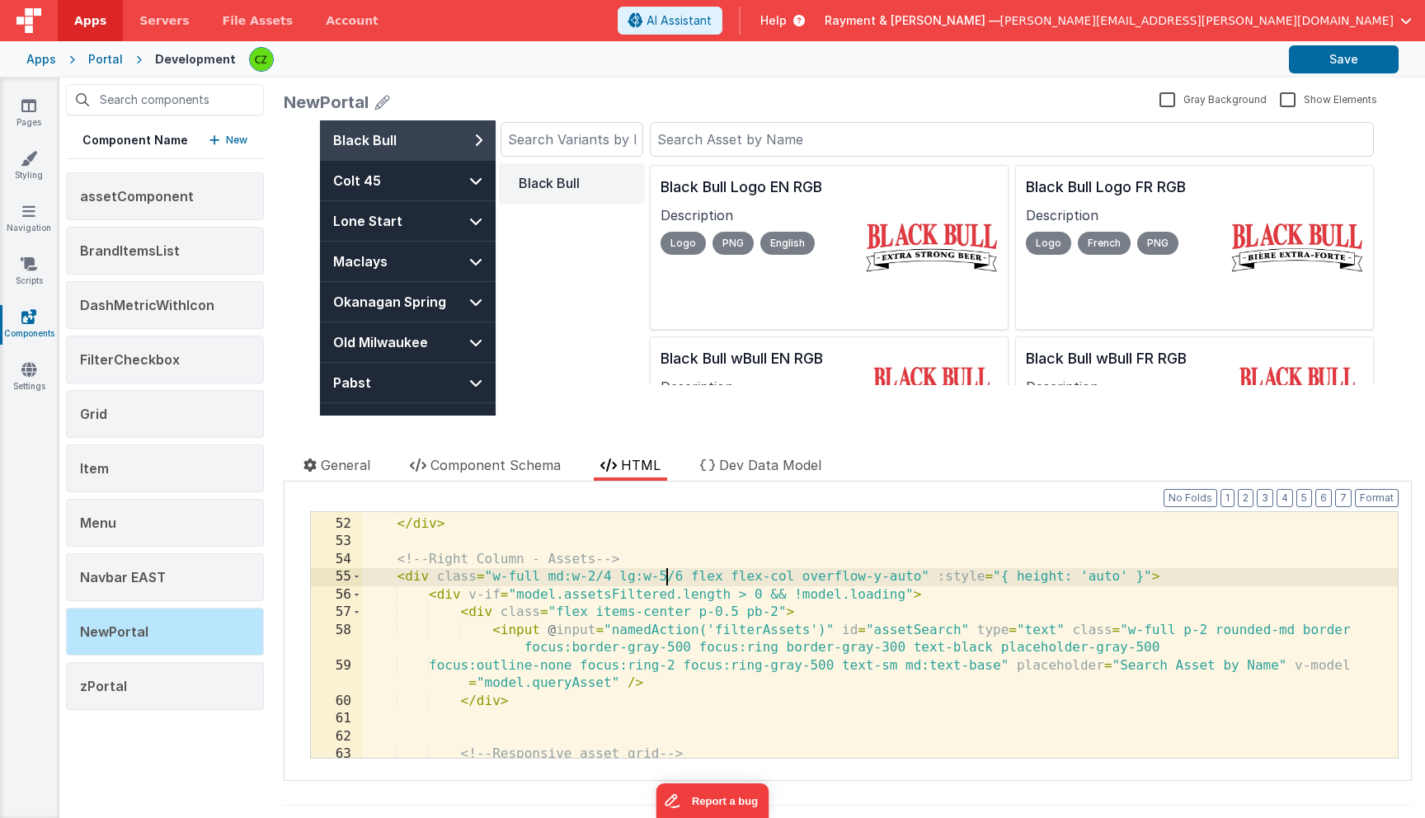
click at [664, 575] on div "</ div > </ div > <!-- Right Column - Assets --> < div class = "w-full md:w-2/4…" at bounding box center [880, 637] width 1036 height 281
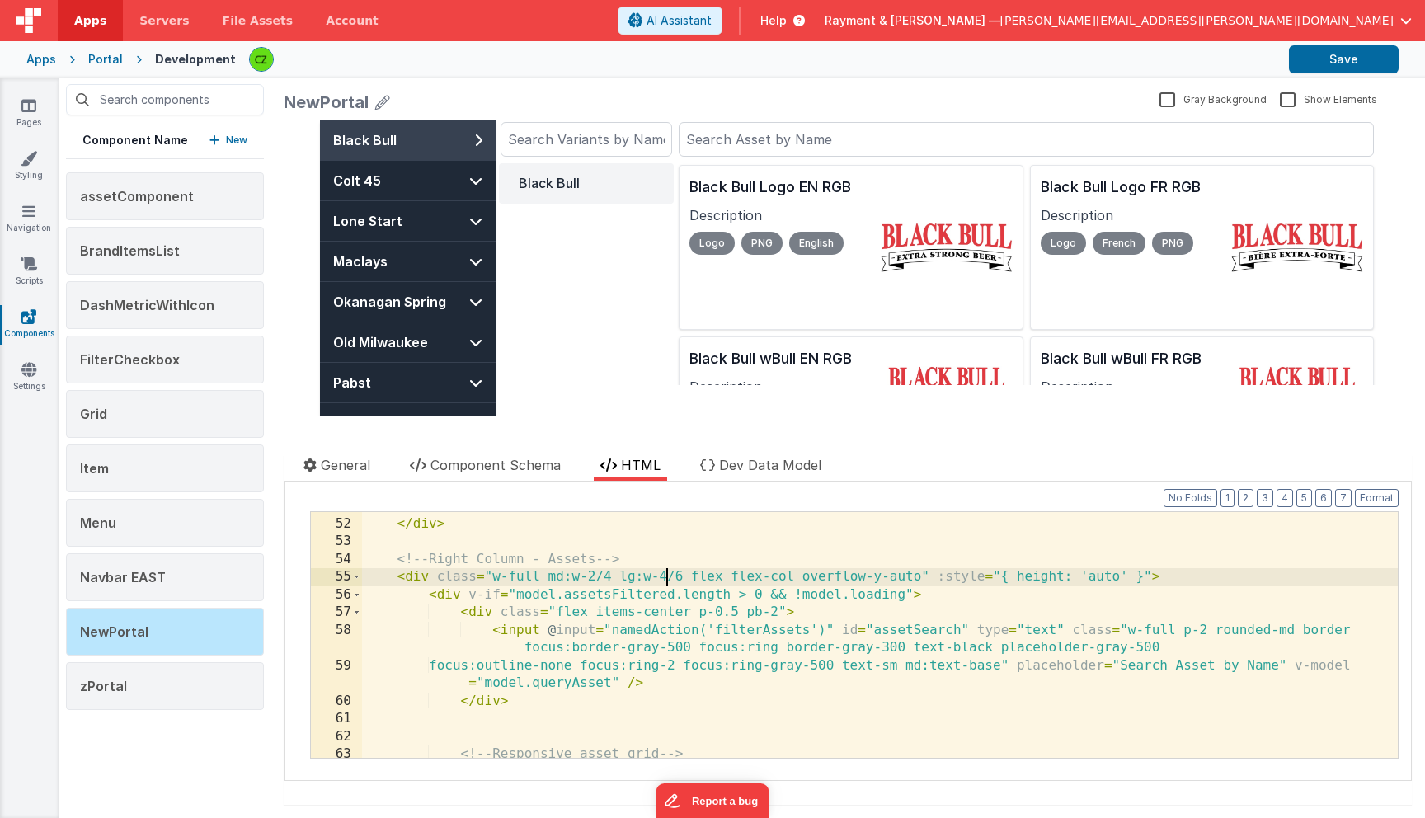
click at [665, 580] on div "</ div > </ div > <!-- Right Column - Assets --> < div class = "w-full md:w-2/4…" at bounding box center [880, 637] width 1036 height 281
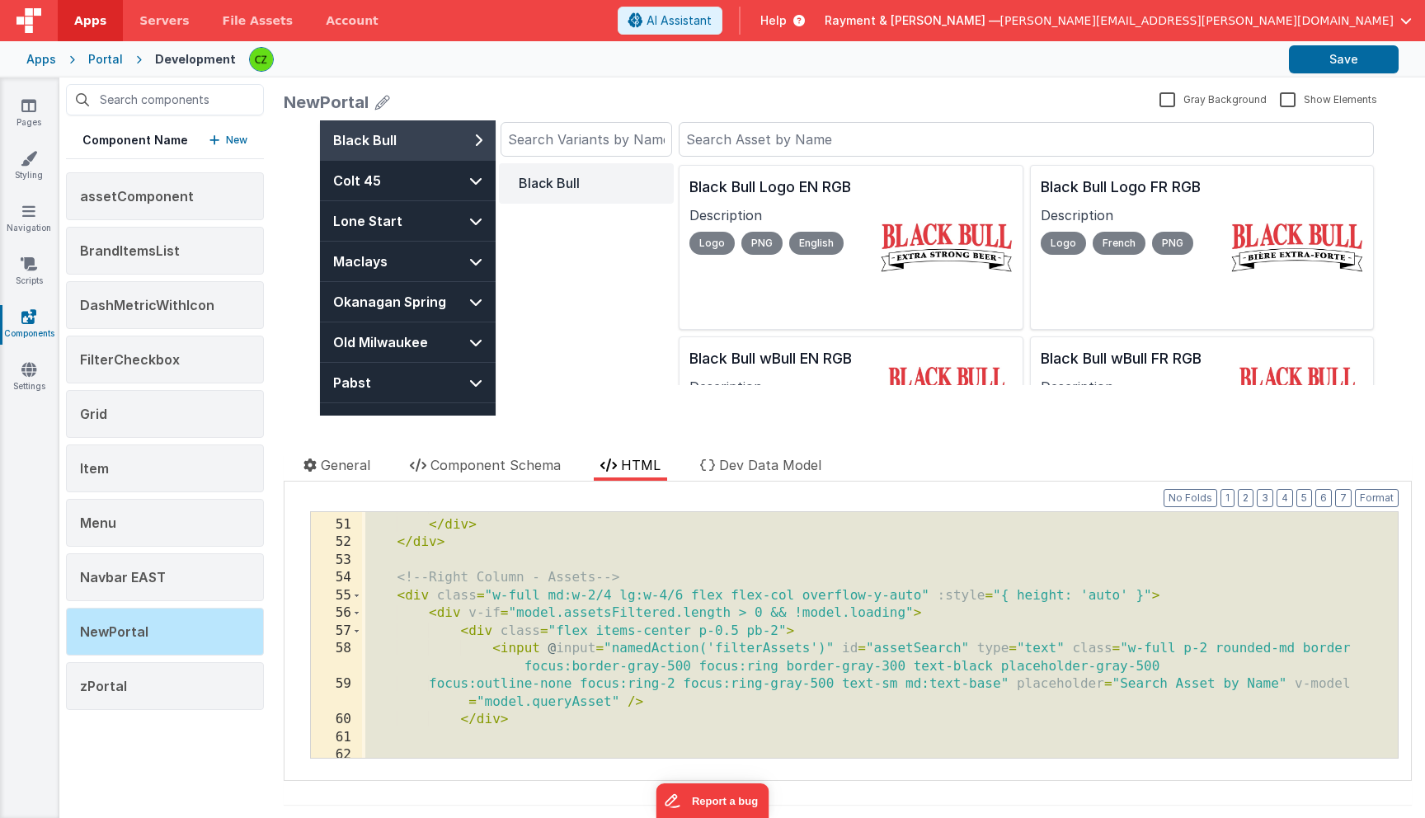
scroll to position [0, 0]
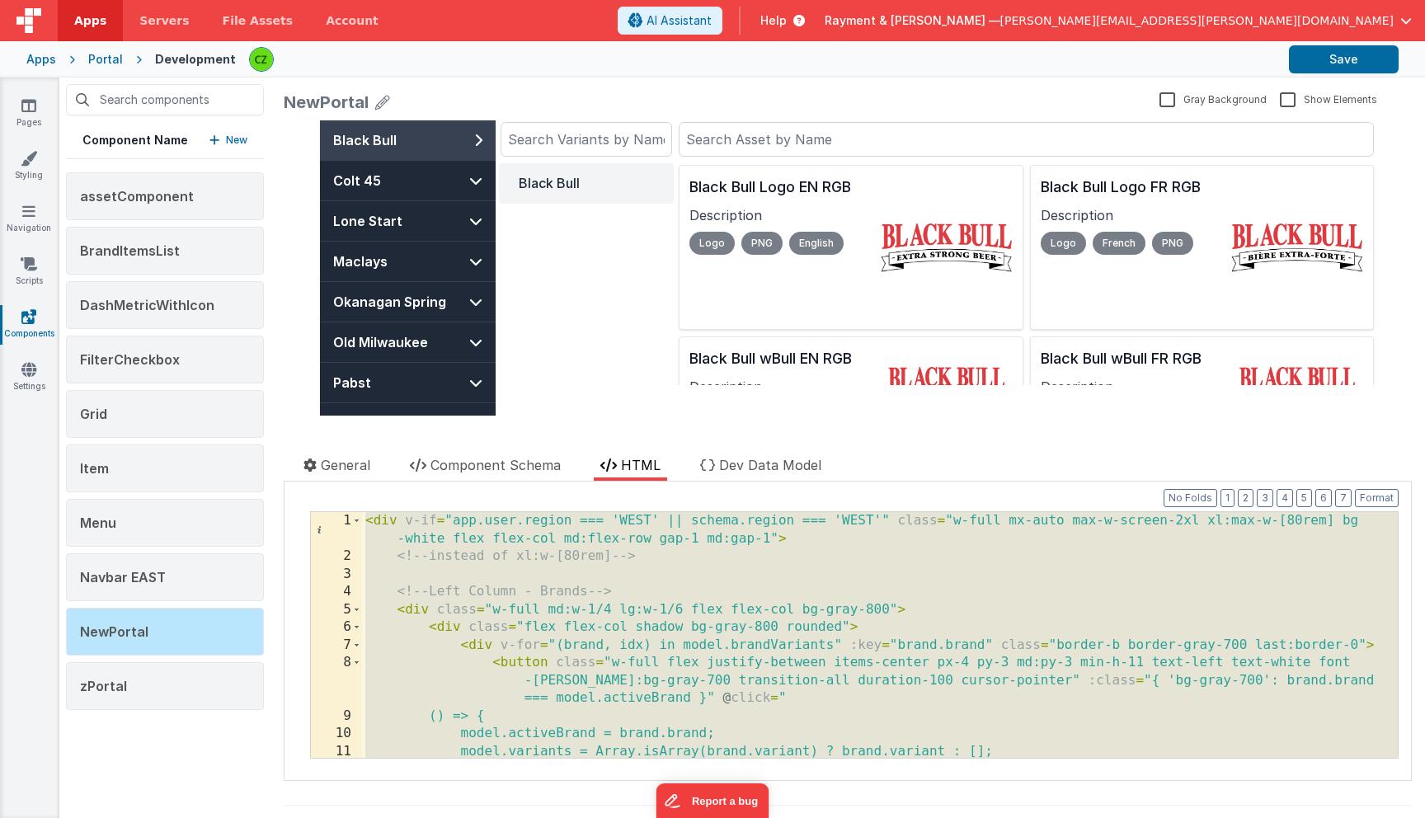
click at [1269, 530] on div "< div v-if = "app.user.region === 'WEST' || schema.region === 'WEST'" class = "…" at bounding box center [880, 661] width 1036 height 299
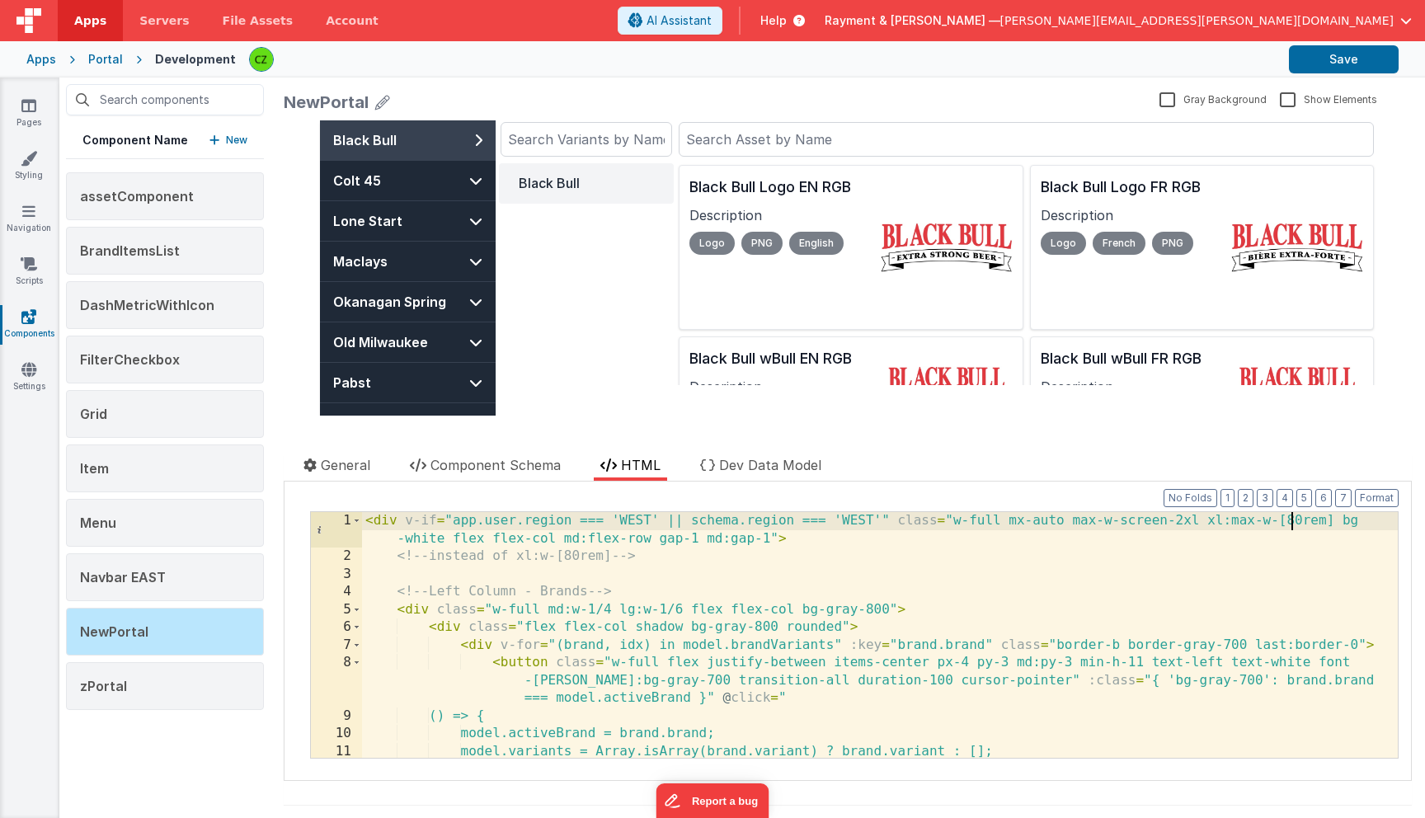
click at [1294, 523] on div "< div v-if = "app.user.region === 'WEST' || schema.region === 'WEST'" class = "…" at bounding box center [880, 661] width 1036 height 299
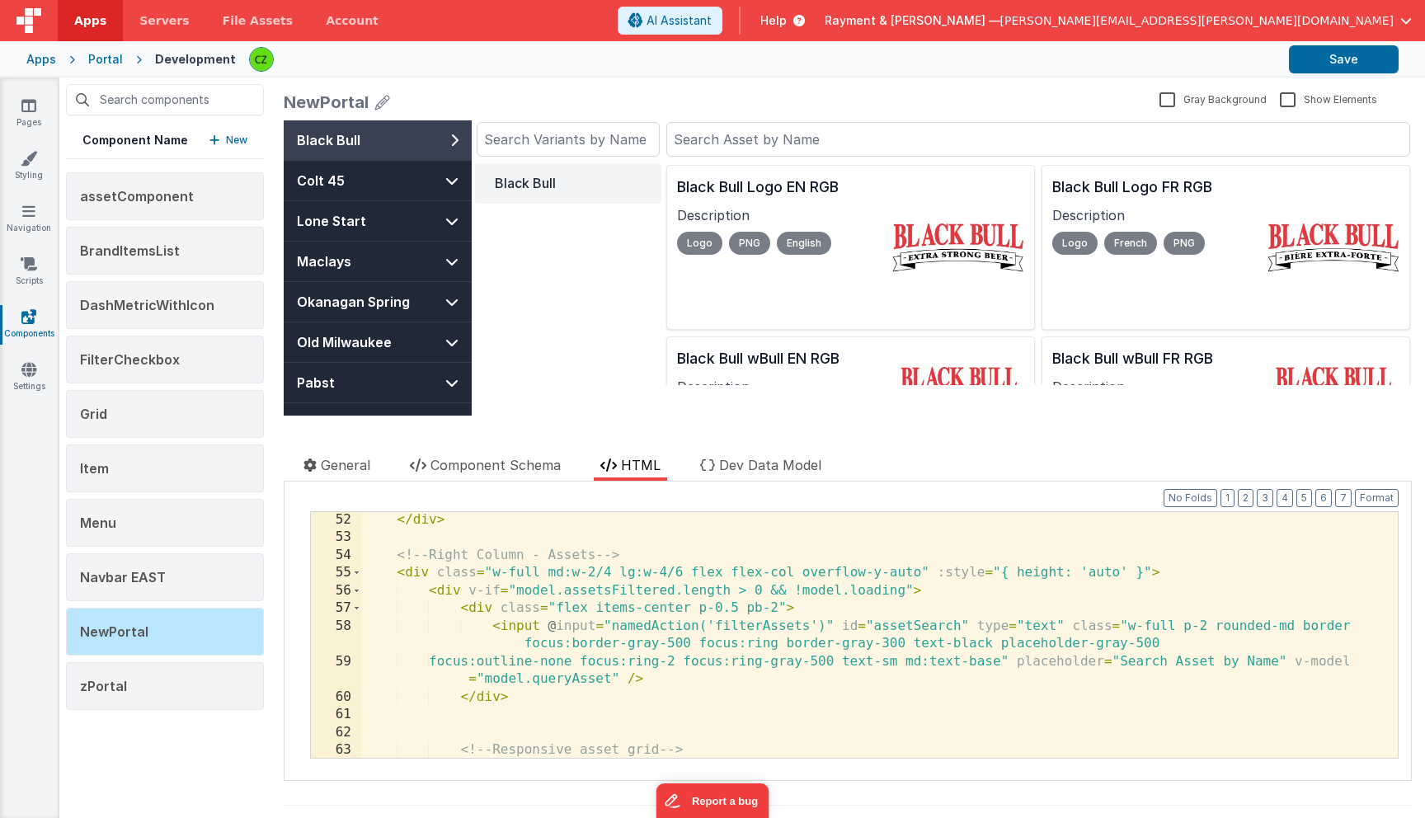
scroll to position [1018, 0]
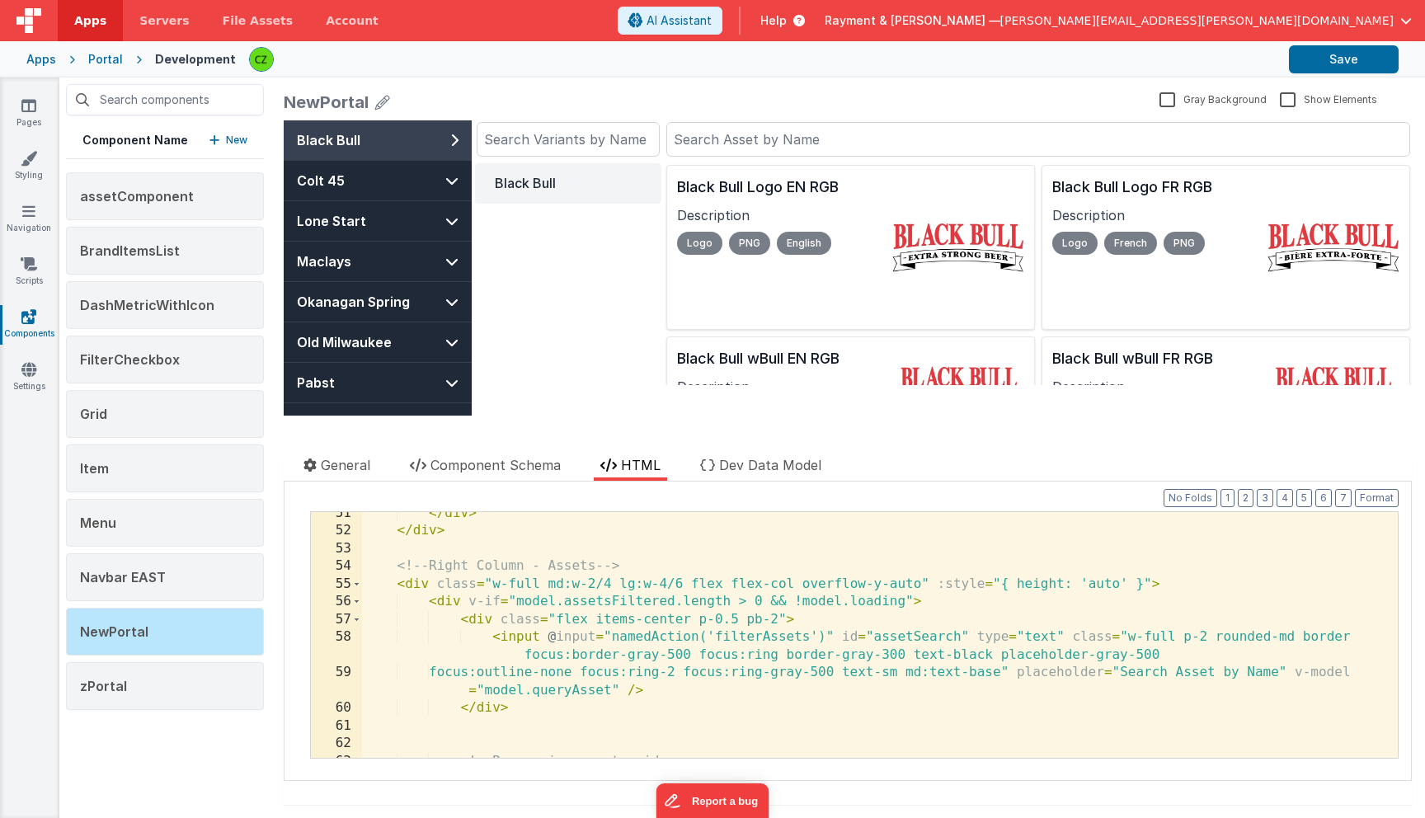
click at [920, 585] on div "</ div > </ div > <!-- Right Column - Assets --> < div class = "w-full md:w-2/4…" at bounding box center [880, 645] width 1036 height 281
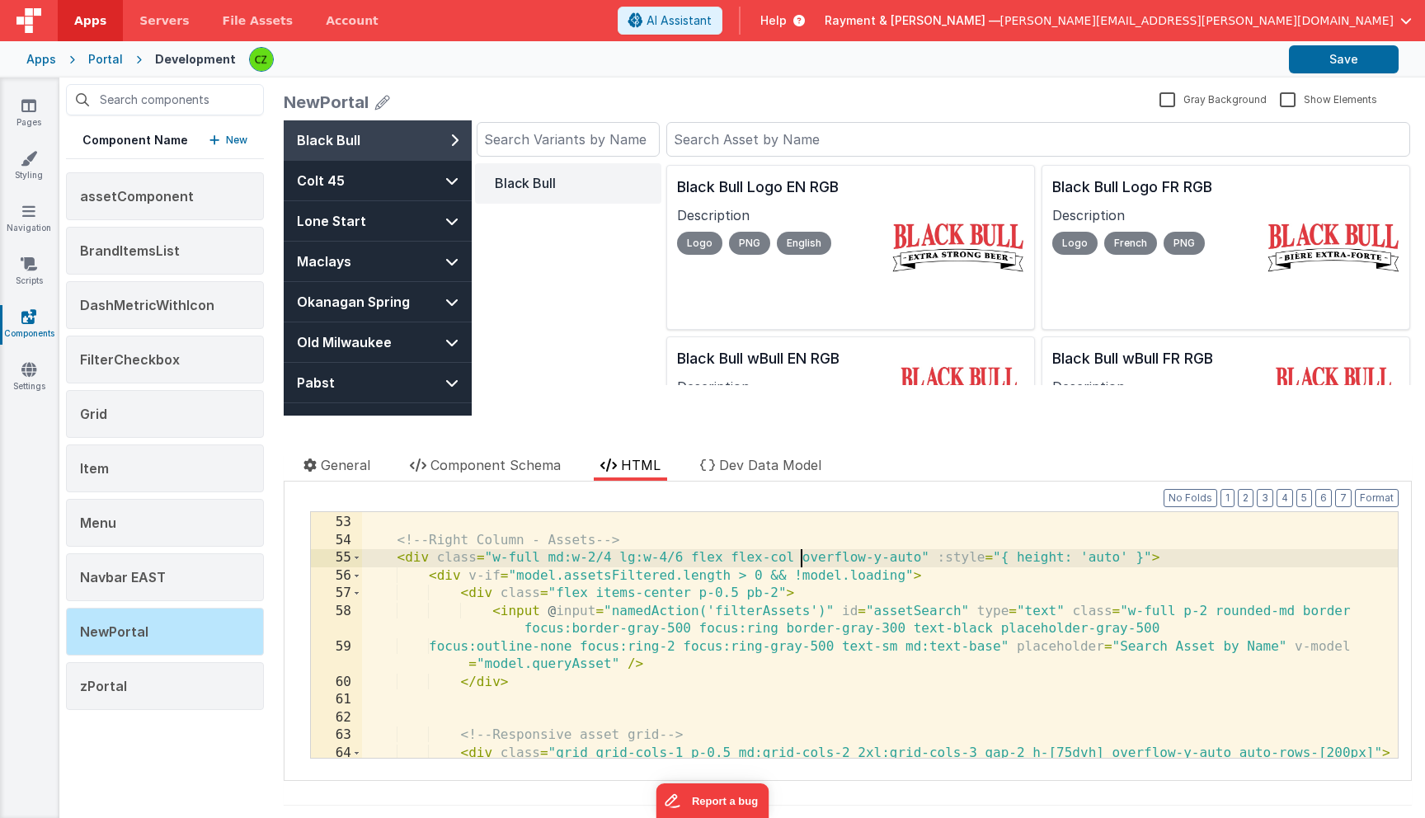
scroll to position [1056, 0]
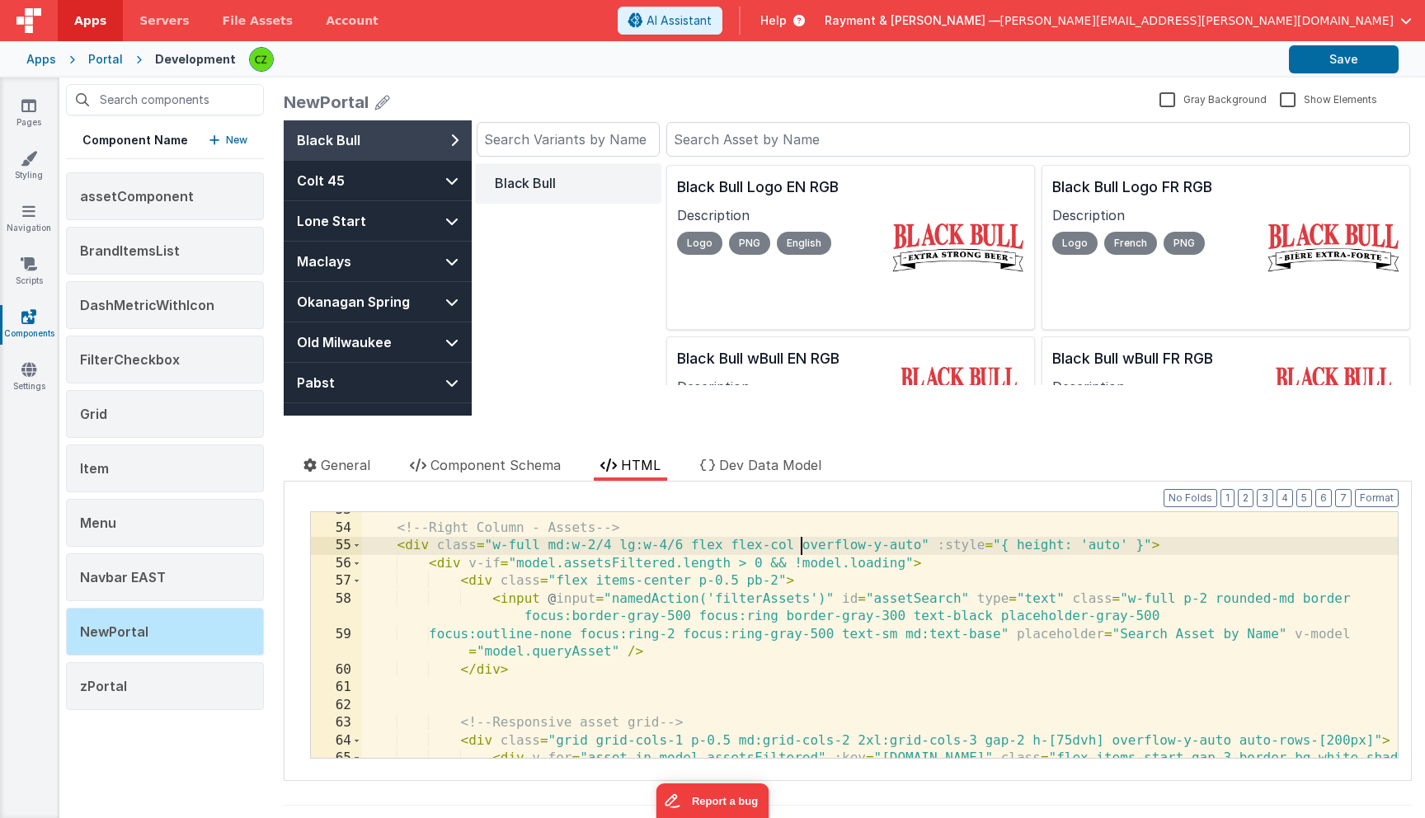
click at [685, 548] on div "<!-- Right Column - Assets --> < div class = "w-full md:w-2/4 lg:w-4/6 flex fle…" at bounding box center [880, 650] width 1036 height 299
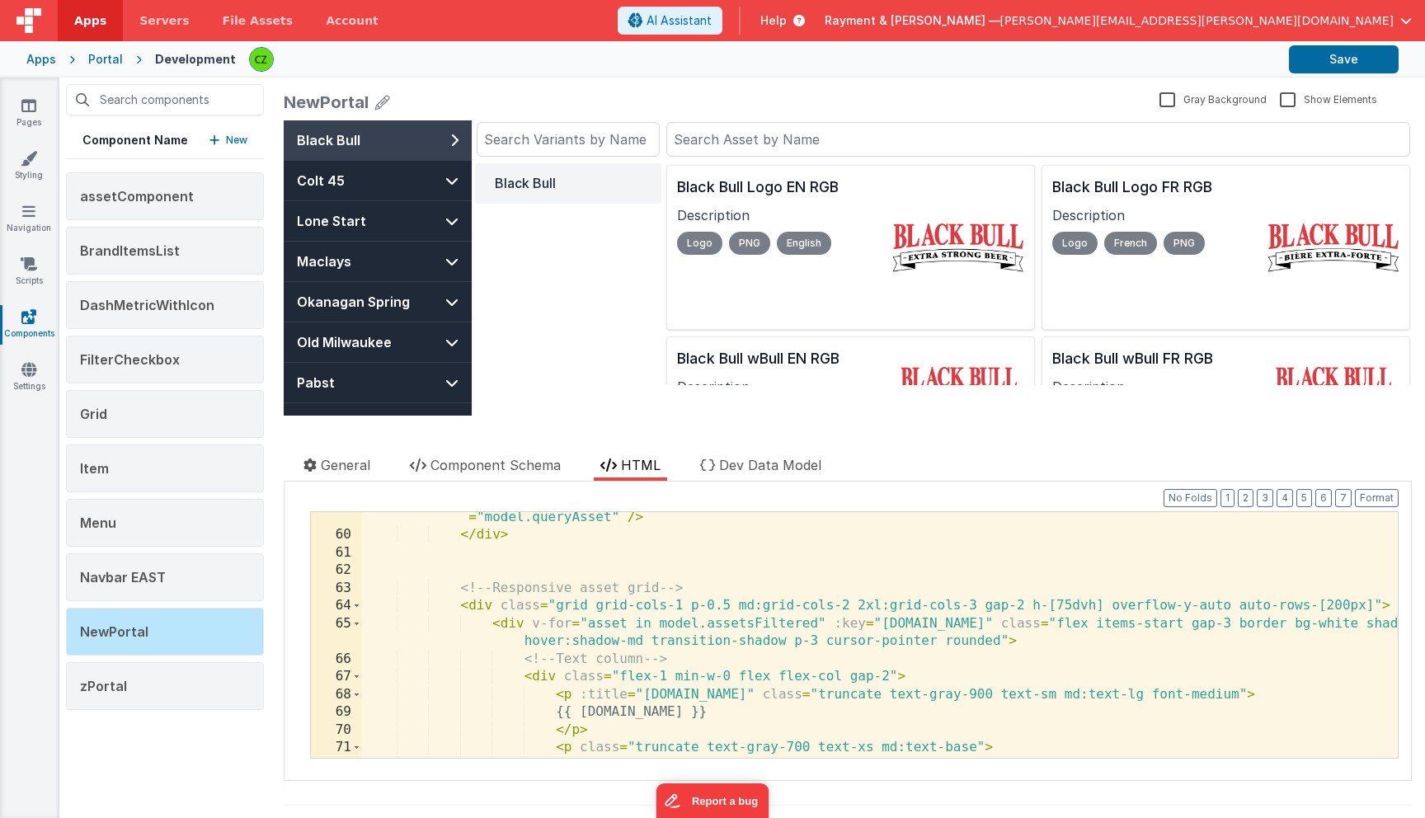
scroll to position [1191, 0]
click at [855, 604] on div "focus:outline-none focus:ring-2 focus:ring-gray-500 text-sm md:text-base" place…" at bounding box center [880, 640] width 1036 height 299
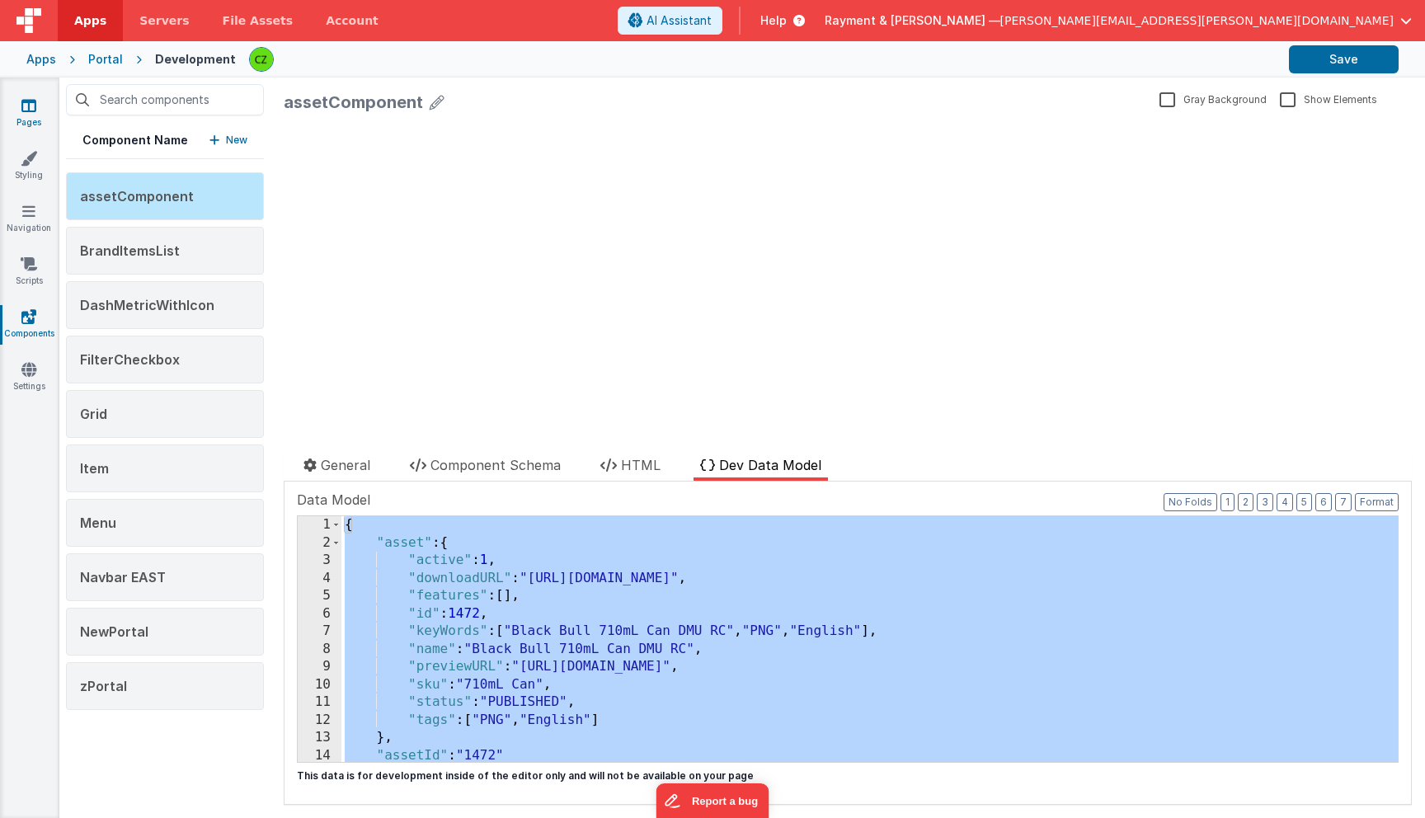
click at [33, 114] on link "Pages" at bounding box center [28, 113] width 59 height 33
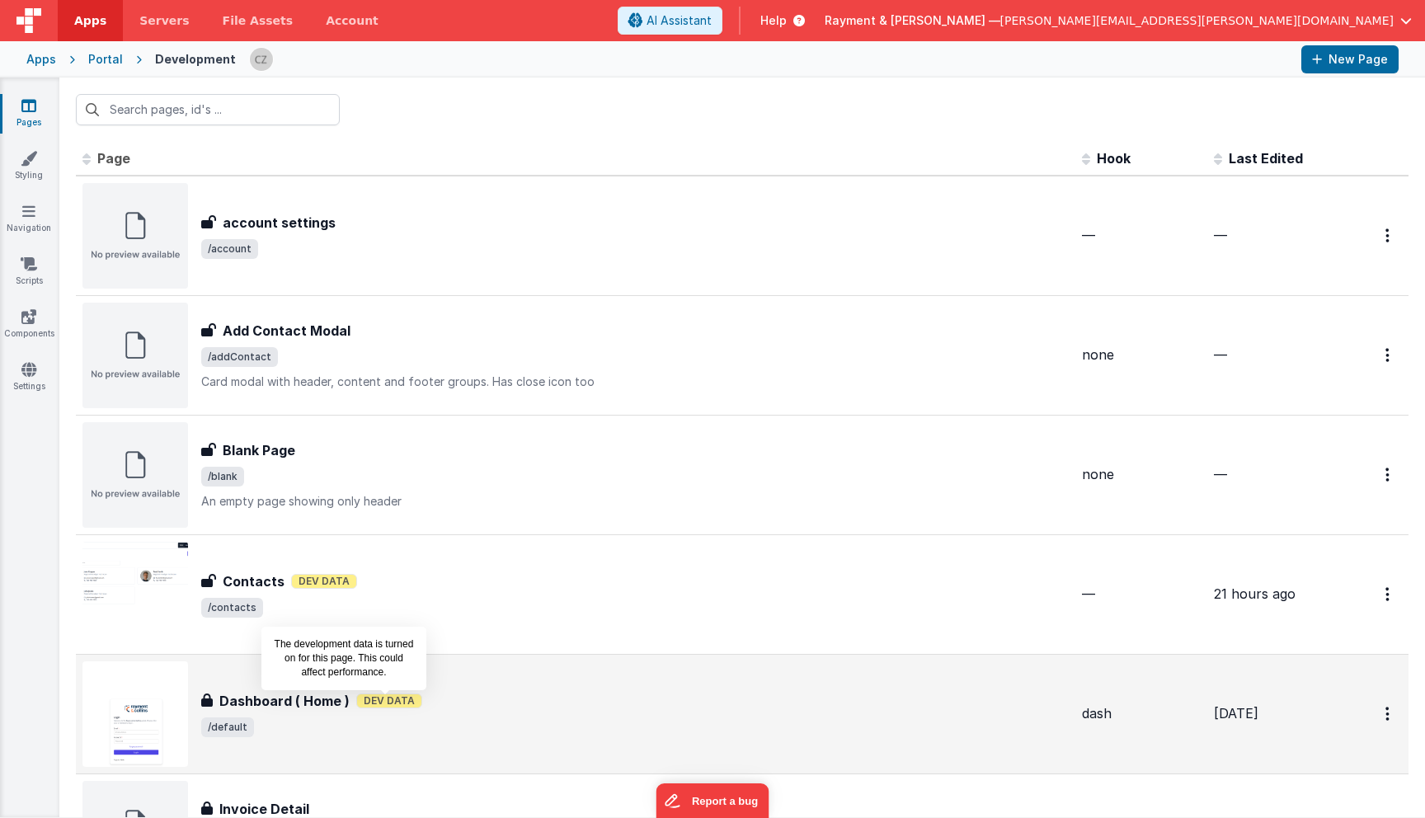
click at [377, 707] on span "Dev Data" at bounding box center [389, 700] width 66 height 15
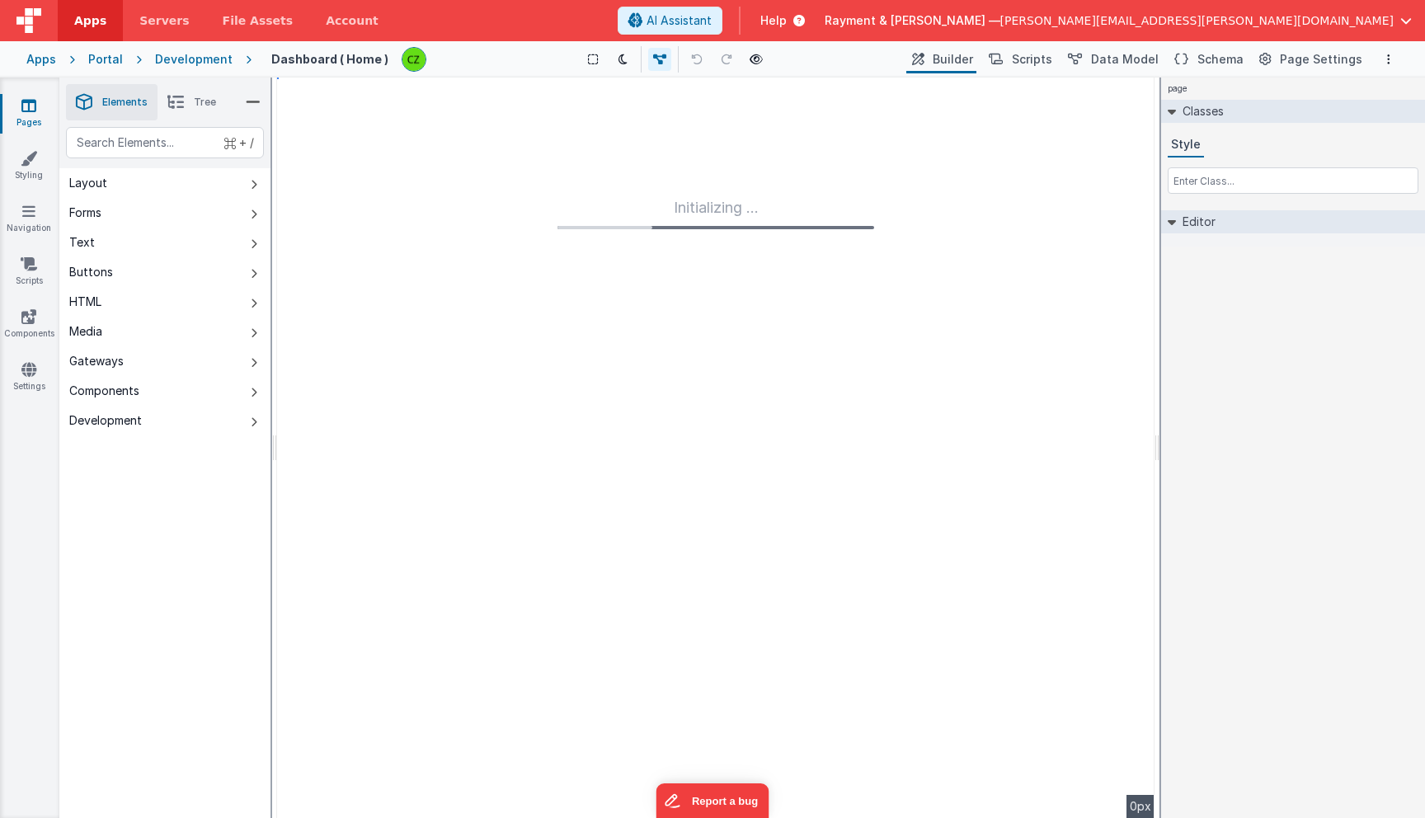
click at [712, 54] on div "Show Group Outlines Toggle Dark Mode Toggle Dev Data Preview Page cmd + b" at bounding box center [670, 59] width 463 height 26
click at [762, 63] on icon at bounding box center [755, 60] width 13 height 12
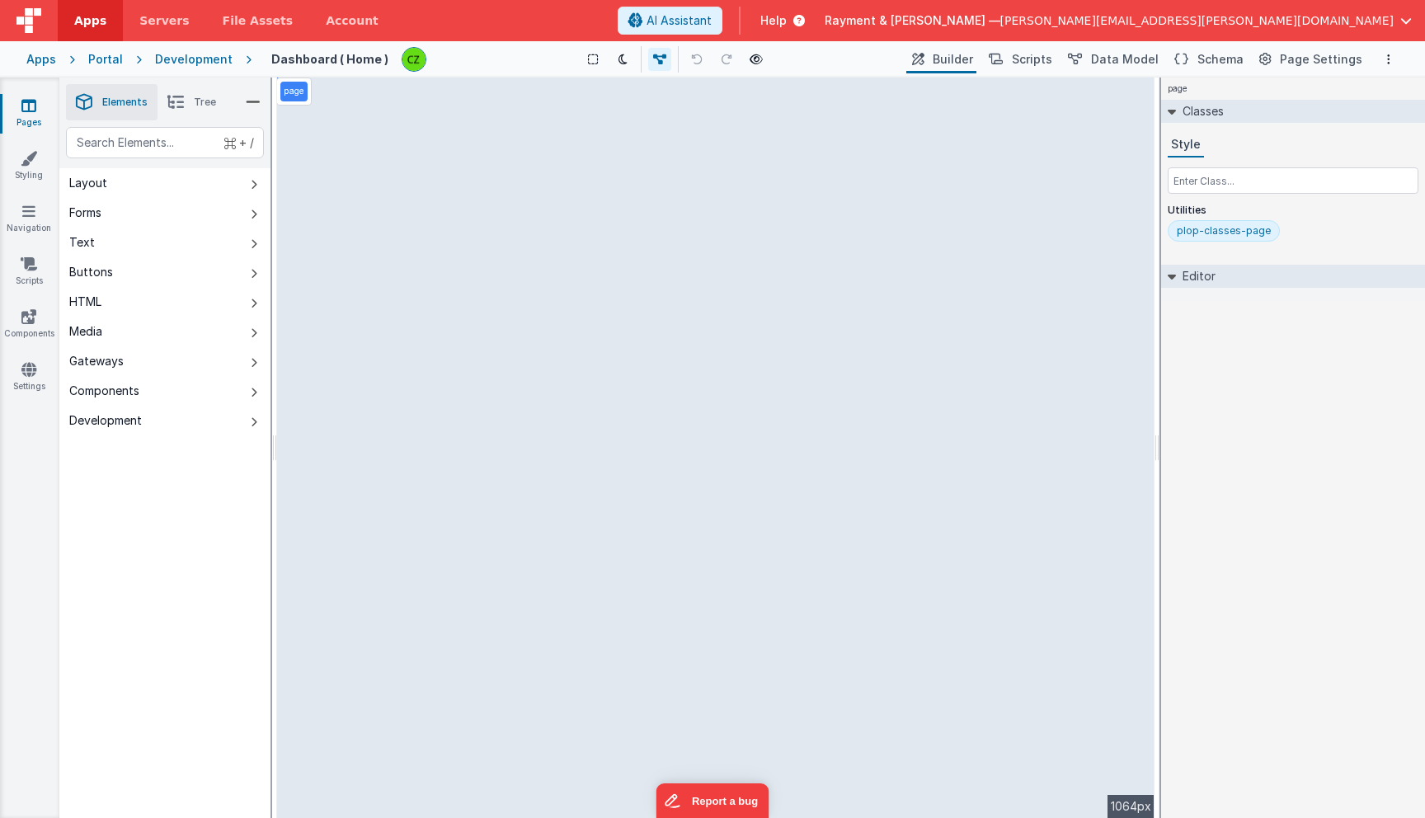
click at [193, 108] on li "Tree" at bounding box center [191, 102] width 68 height 36
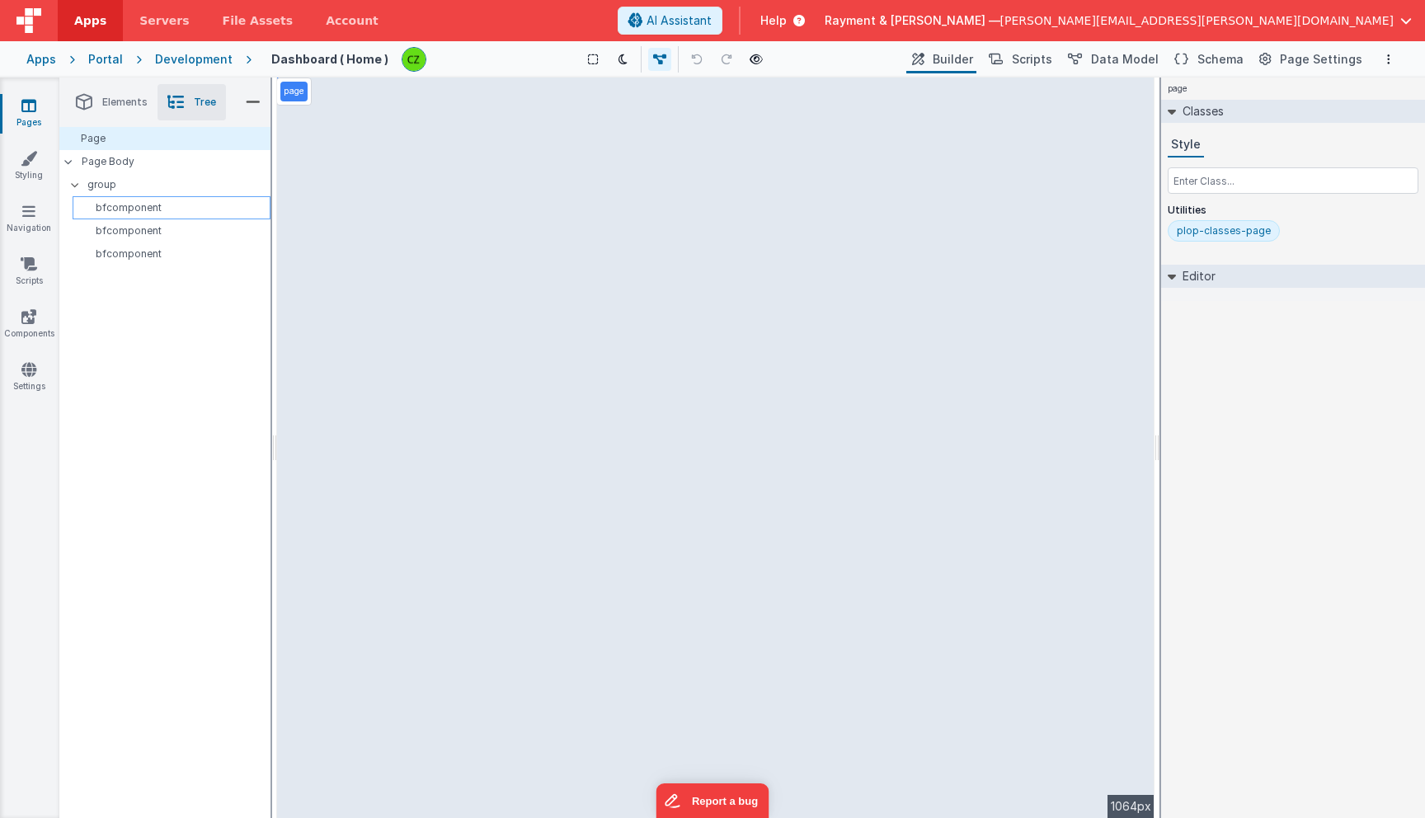
click at [144, 214] on p "bfcomponent" at bounding box center [174, 207] width 190 height 13
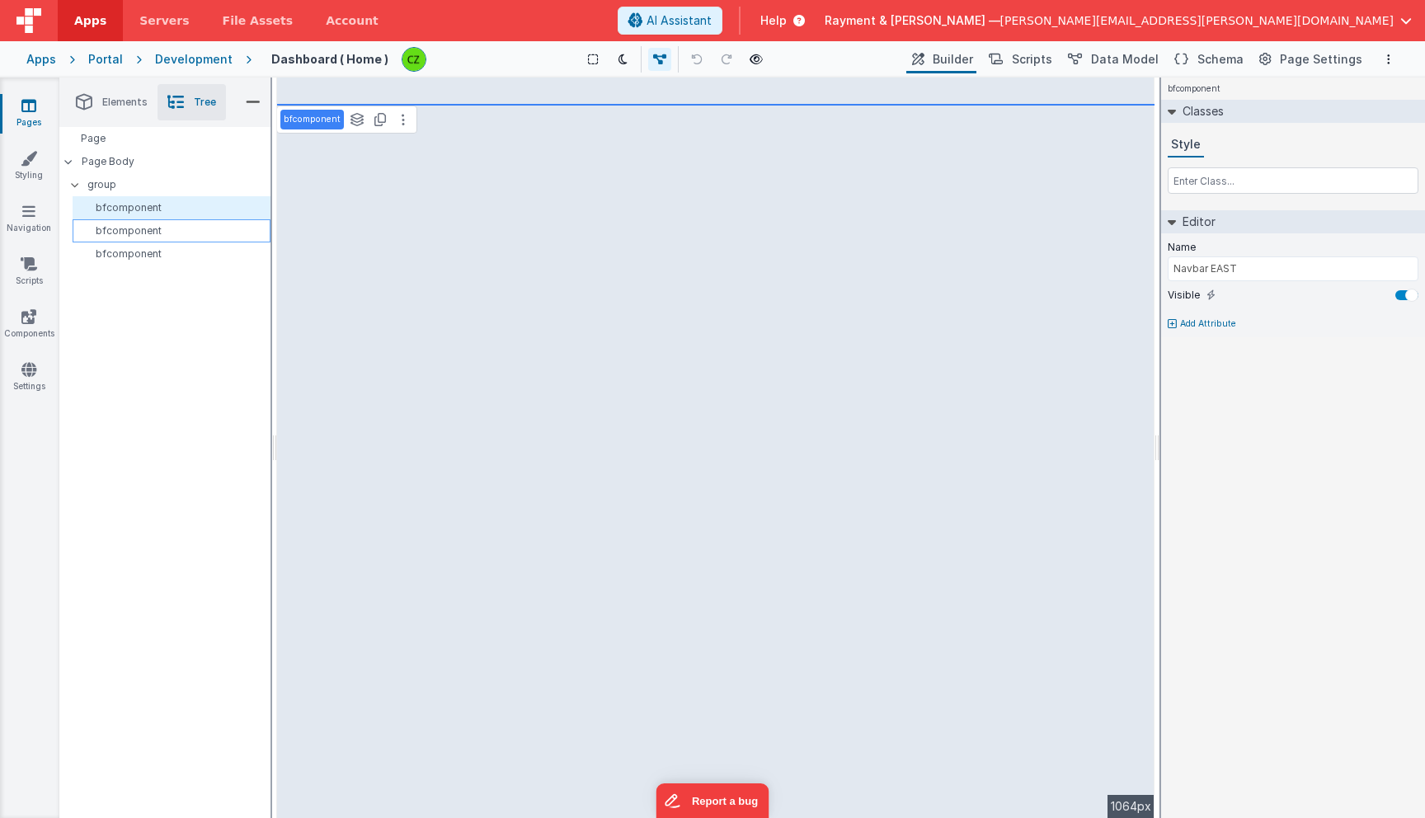
click at [145, 228] on p "bfcomponent" at bounding box center [174, 230] width 190 height 13
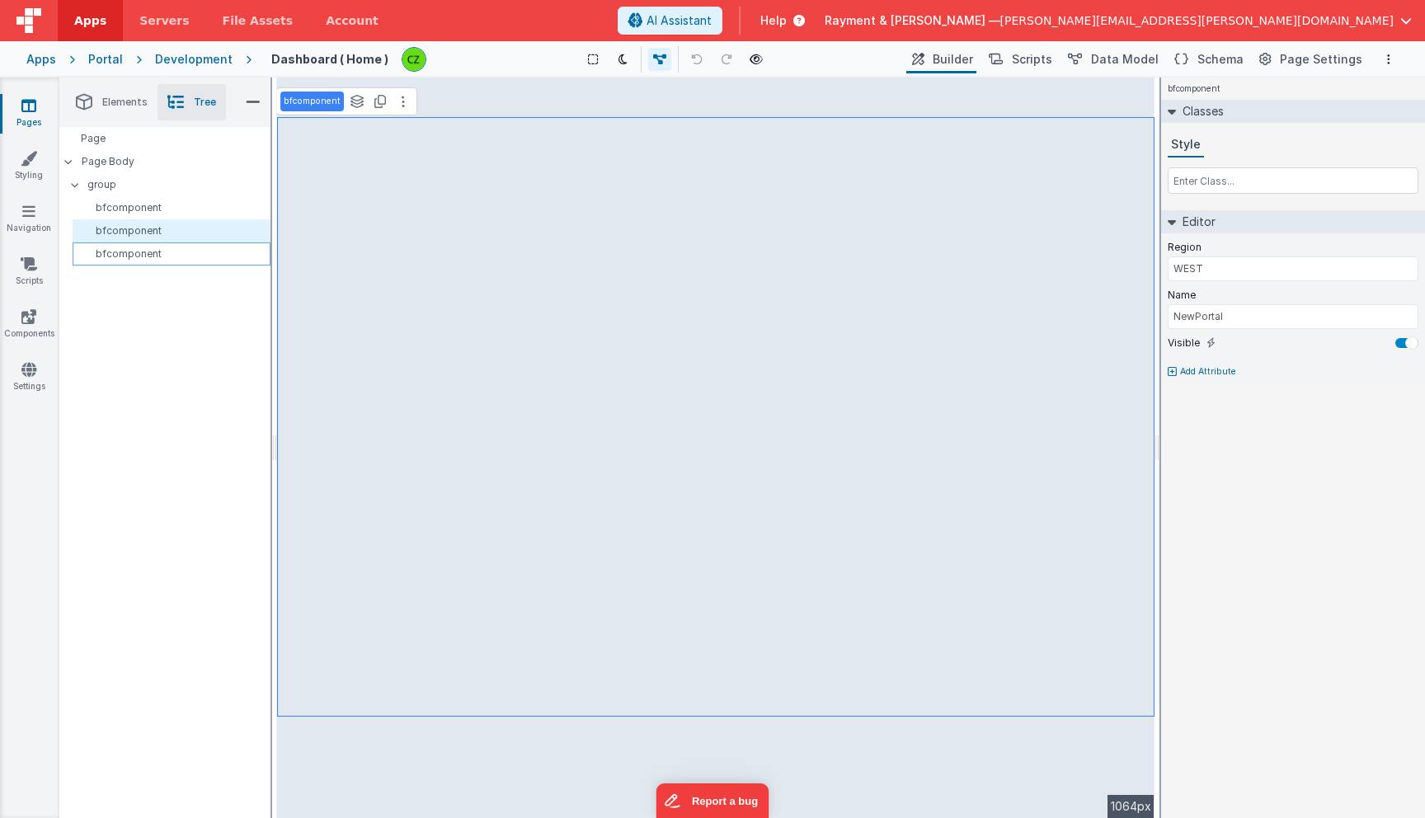
click at [144, 259] on p "bfcomponent" at bounding box center [174, 253] width 190 height 13
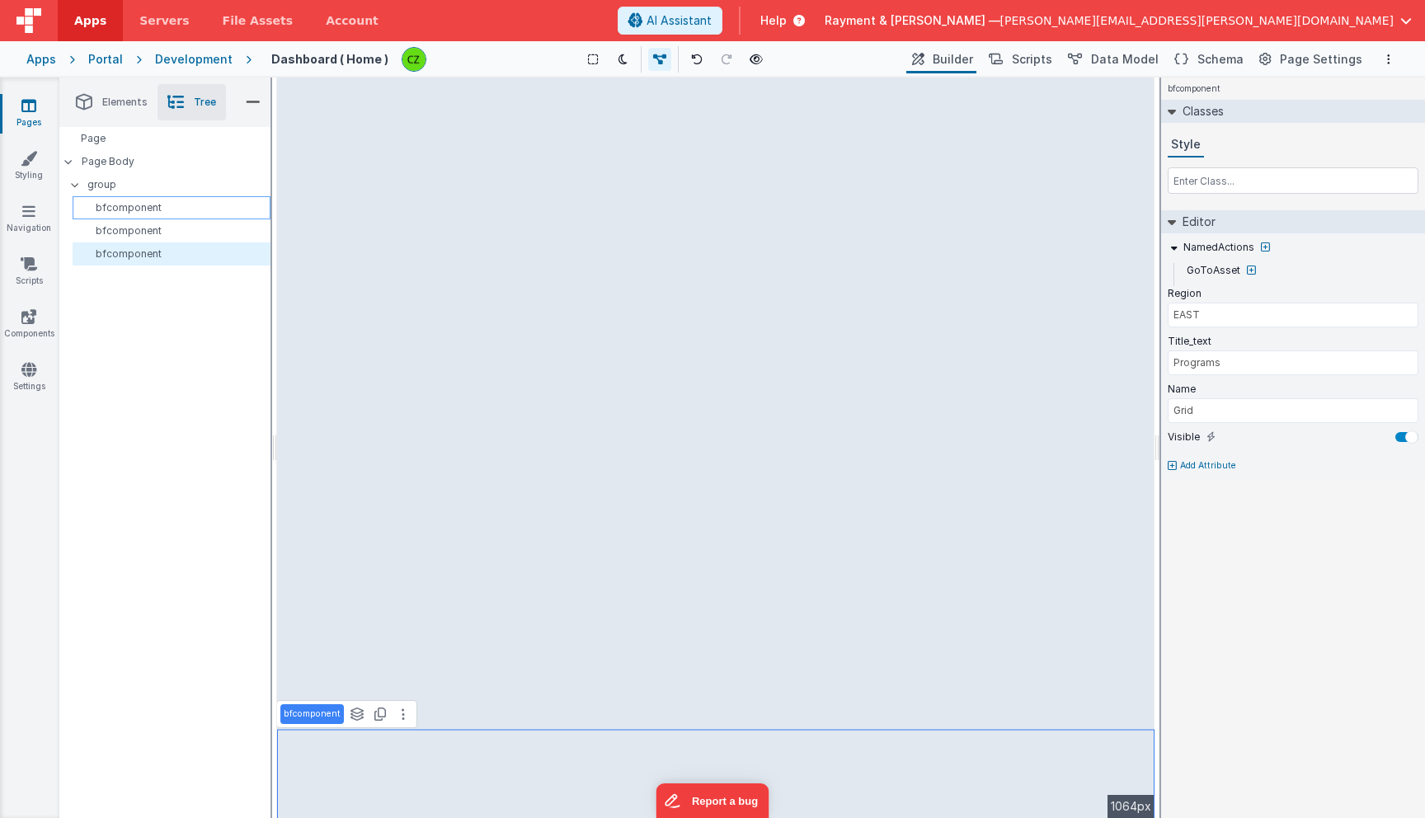
click at [144, 207] on p "bfcomponent" at bounding box center [174, 207] width 190 height 13
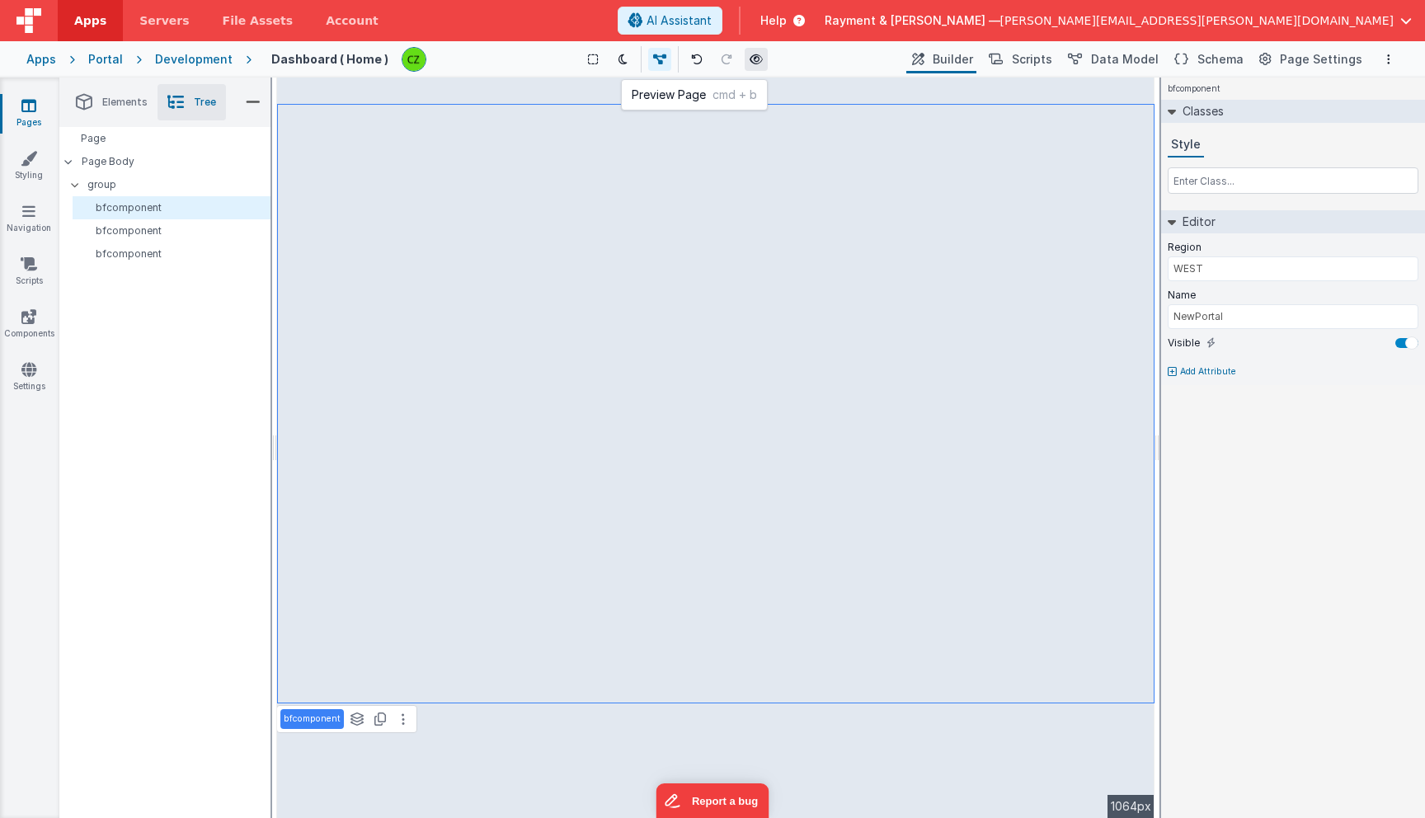
click at [754, 57] on icon at bounding box center [755, 60] width 13 height 12
